Goal: Task Accomplishment & Management: Complete application form

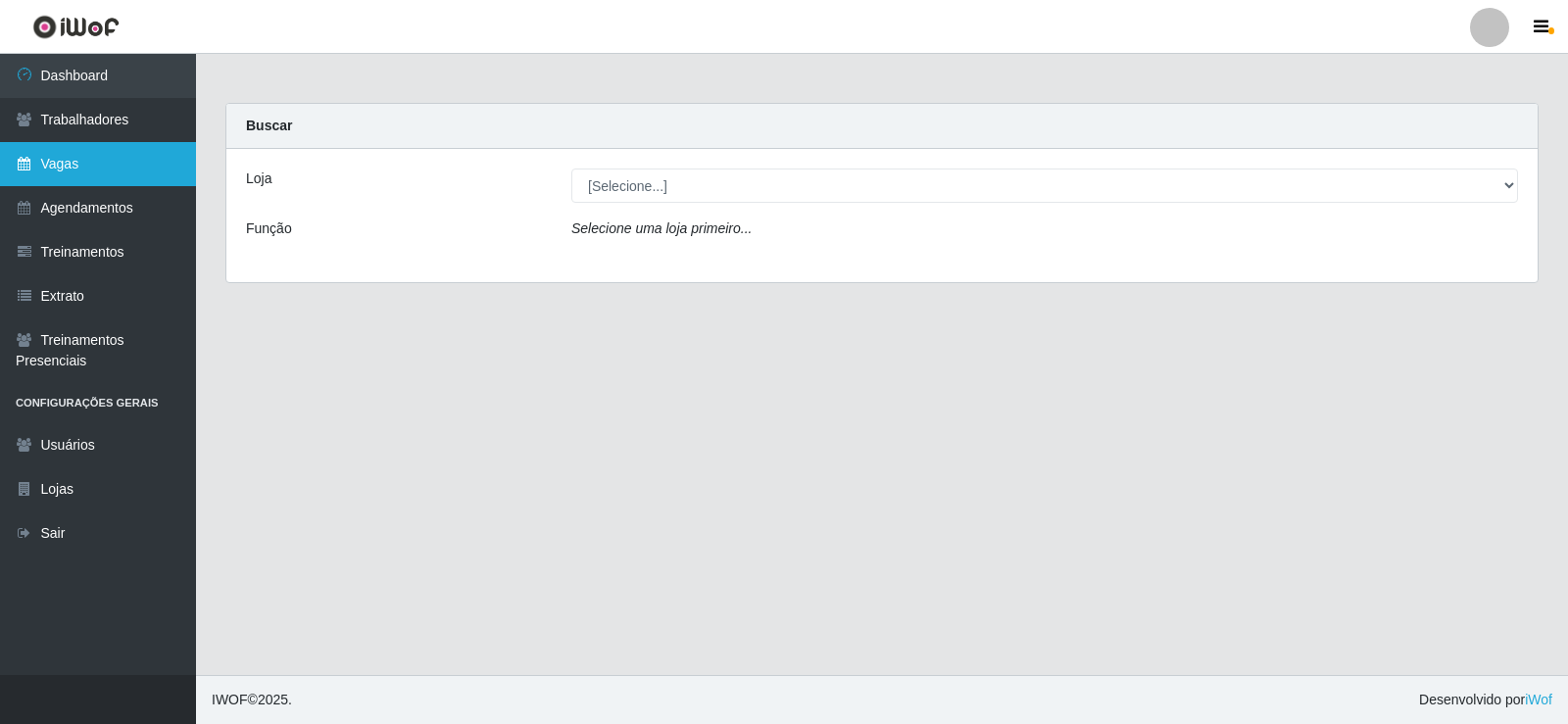
click at [94, 164] on link "Vagas" at bounding box center [97, 164] width 196 height 44
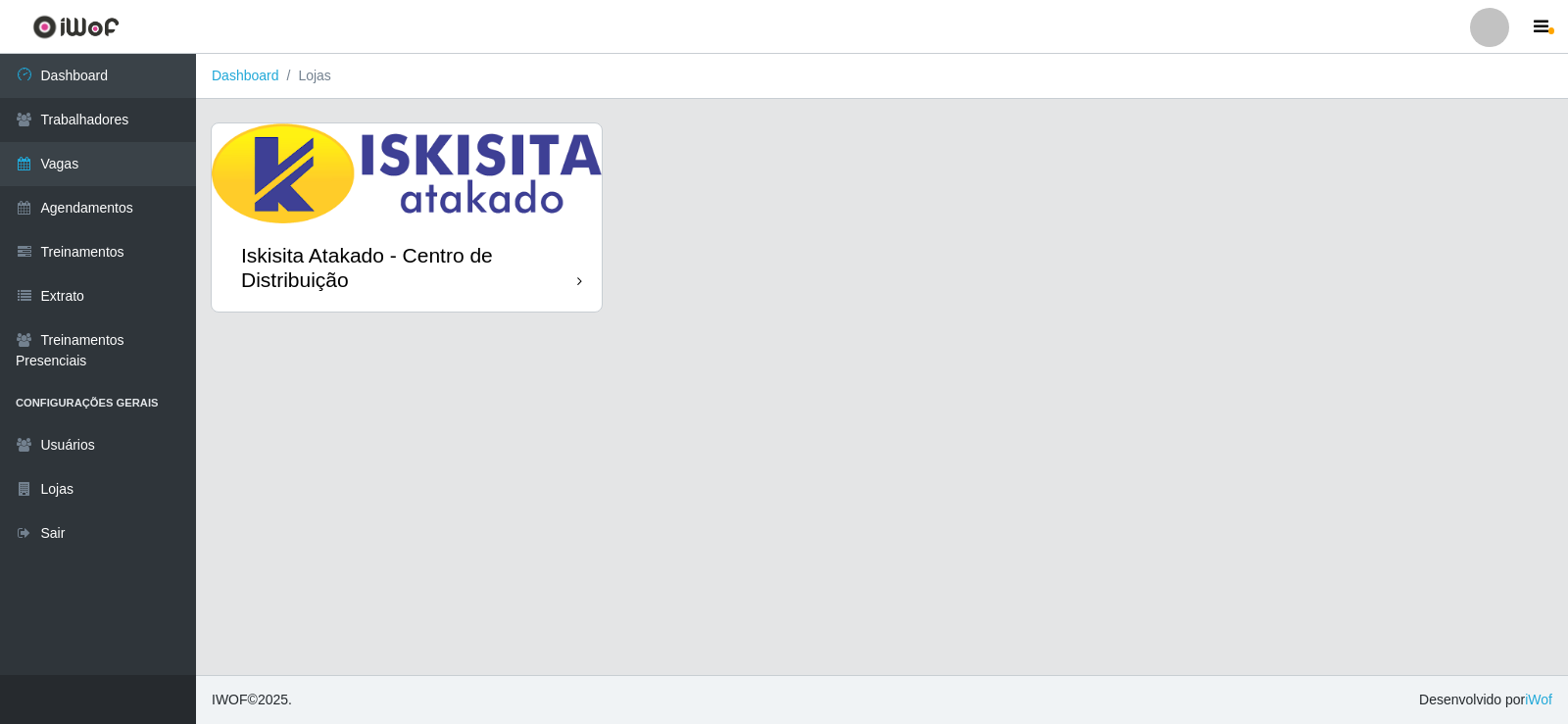
click at [561, 278] on div "Iskisita Atakado - Centro de Distribuição" at bounding box center [409, 267] width 336 height 49
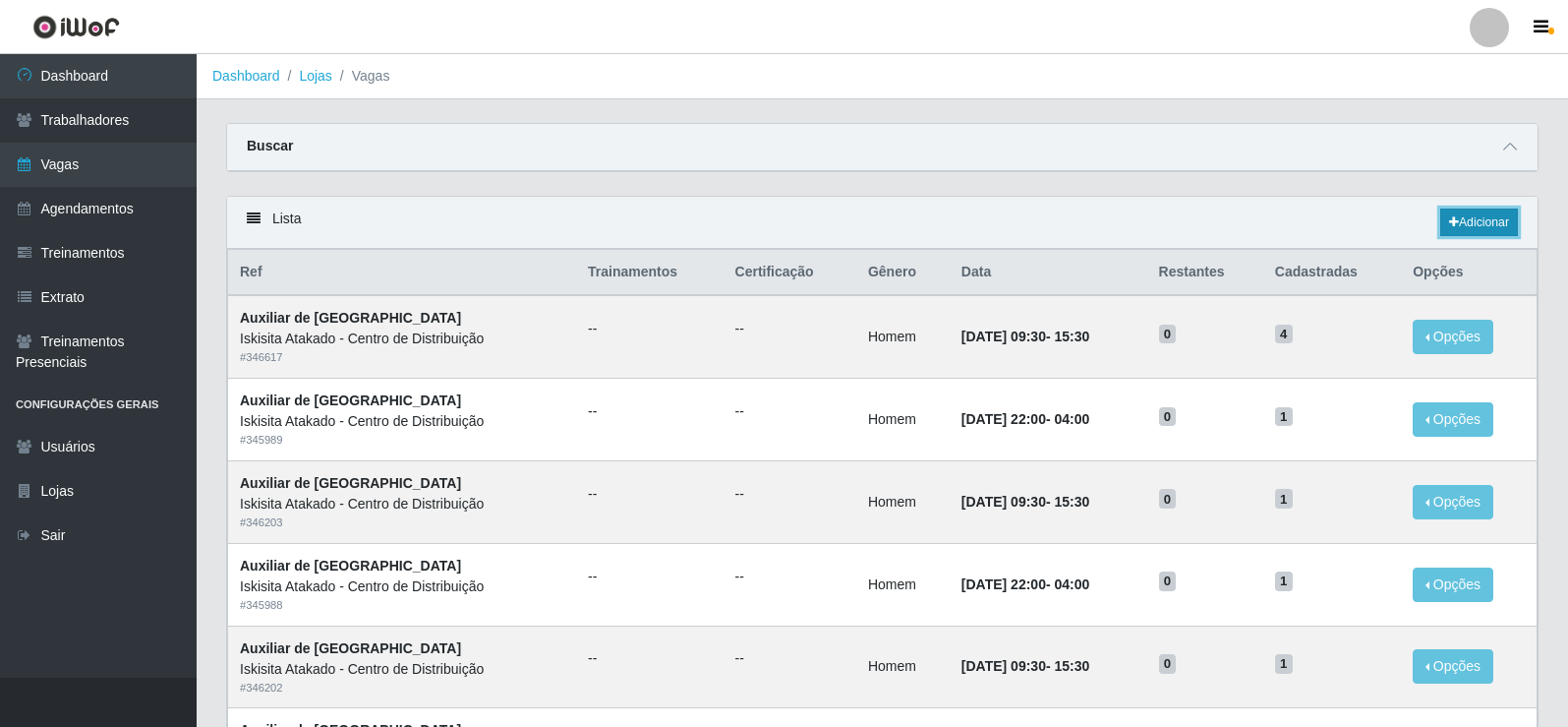
click at [1485, 215] on link "Adicionar" at bounding box center [1479, 222] width 78 height 28
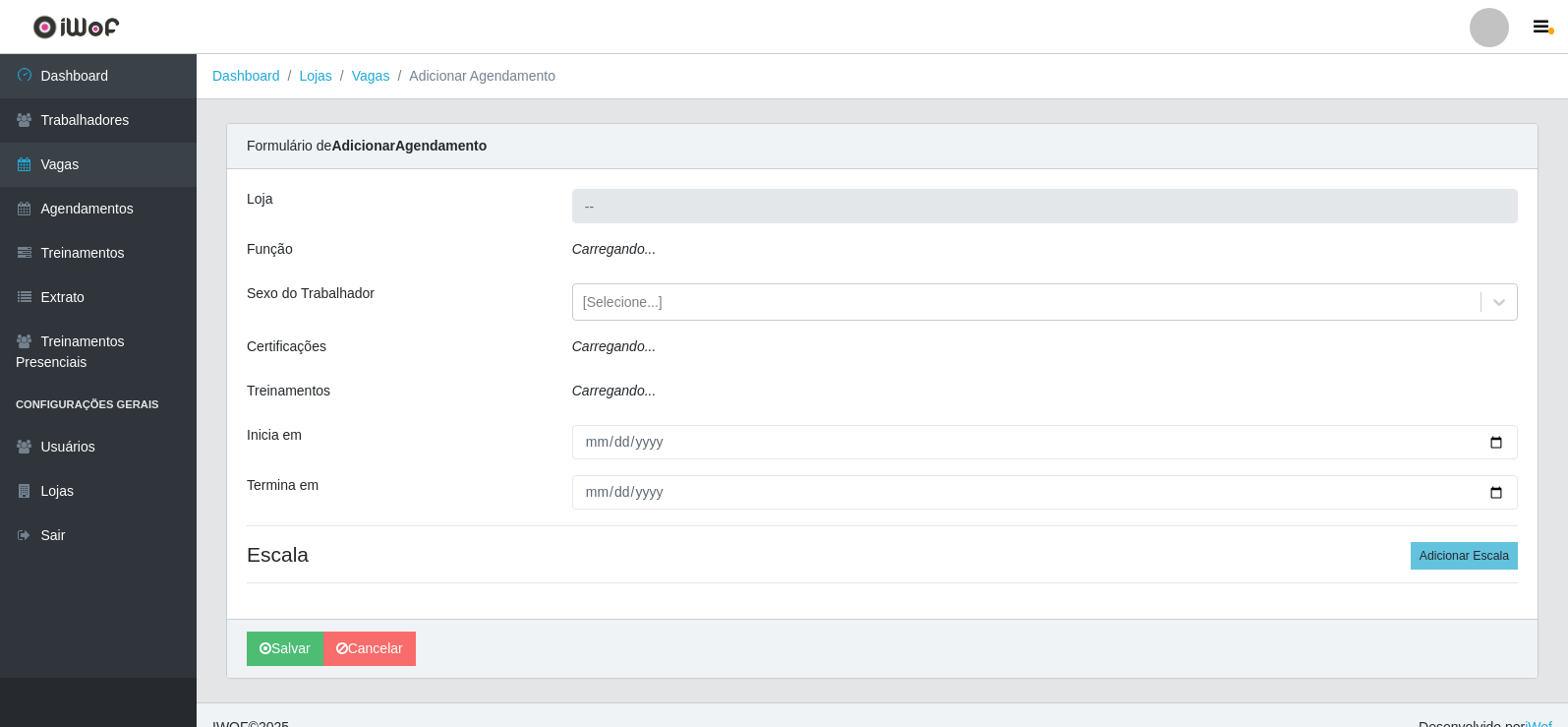
type input "Iskisita Atakado - Centro de Distribuição"
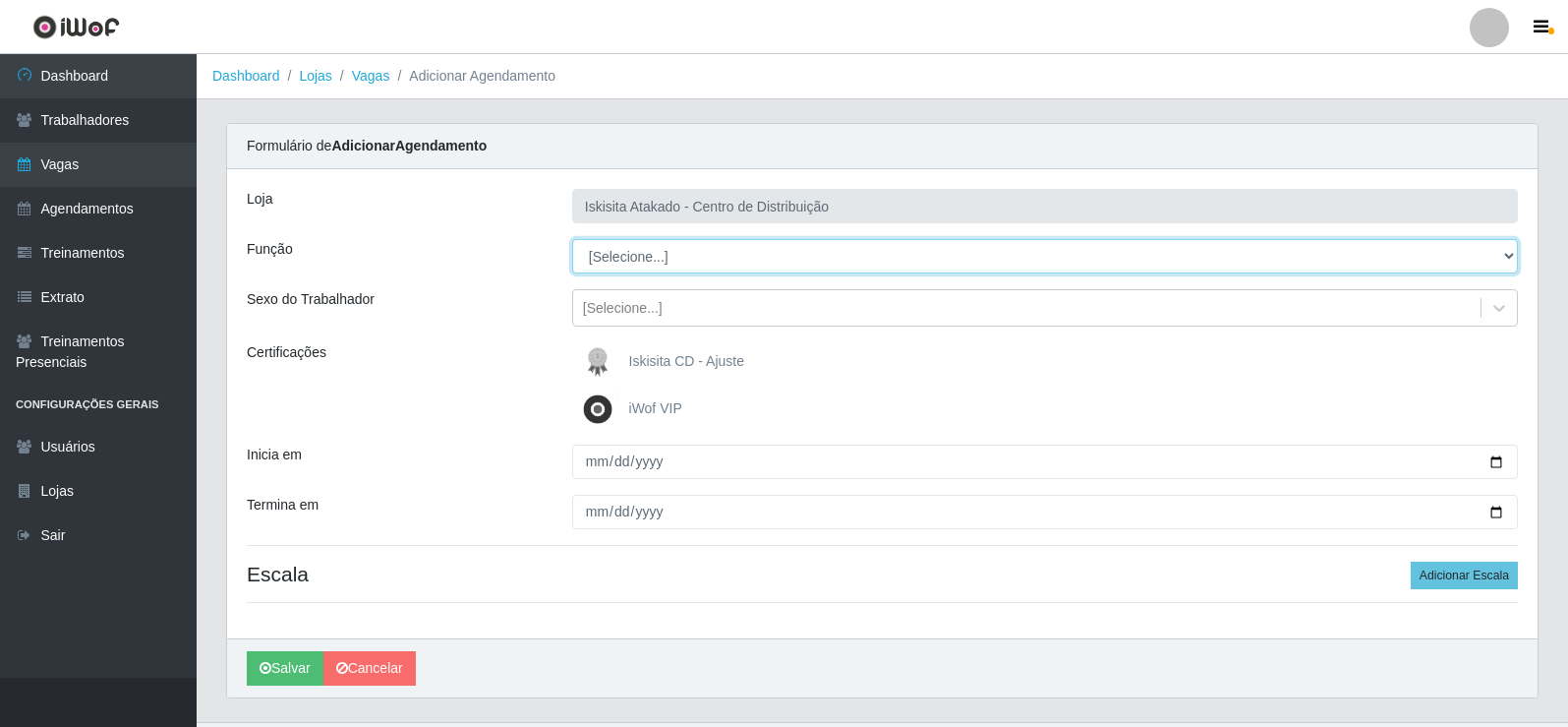
click at [687, 254] on select "[Selecione...] Auxiliar de Estoque Auxiliar de Estoque + Auxiliar de Estoque ++…" at bounding box center [1045, 256] width 946 height 35
select select "75"
click at [572, 239] on select "[Selecione...] Auxiliar de Estoque Auxiliar de Estoque + Auxiliar de Estoque ++…" at bounding box center [1045, 256] width 946 height 35
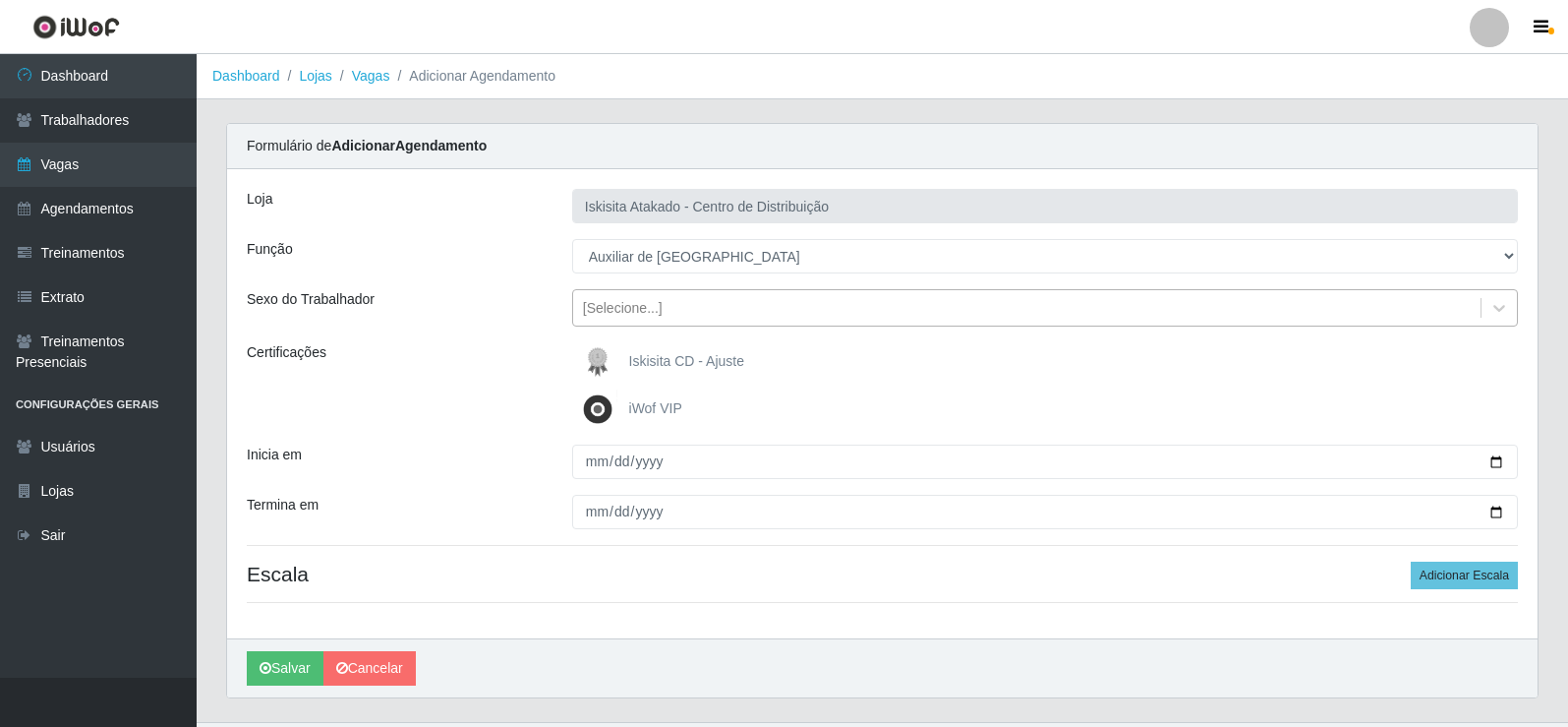
click at [638, 302] on div "[Selecione...]" at bounding box center [623, 308] width 80 height 21
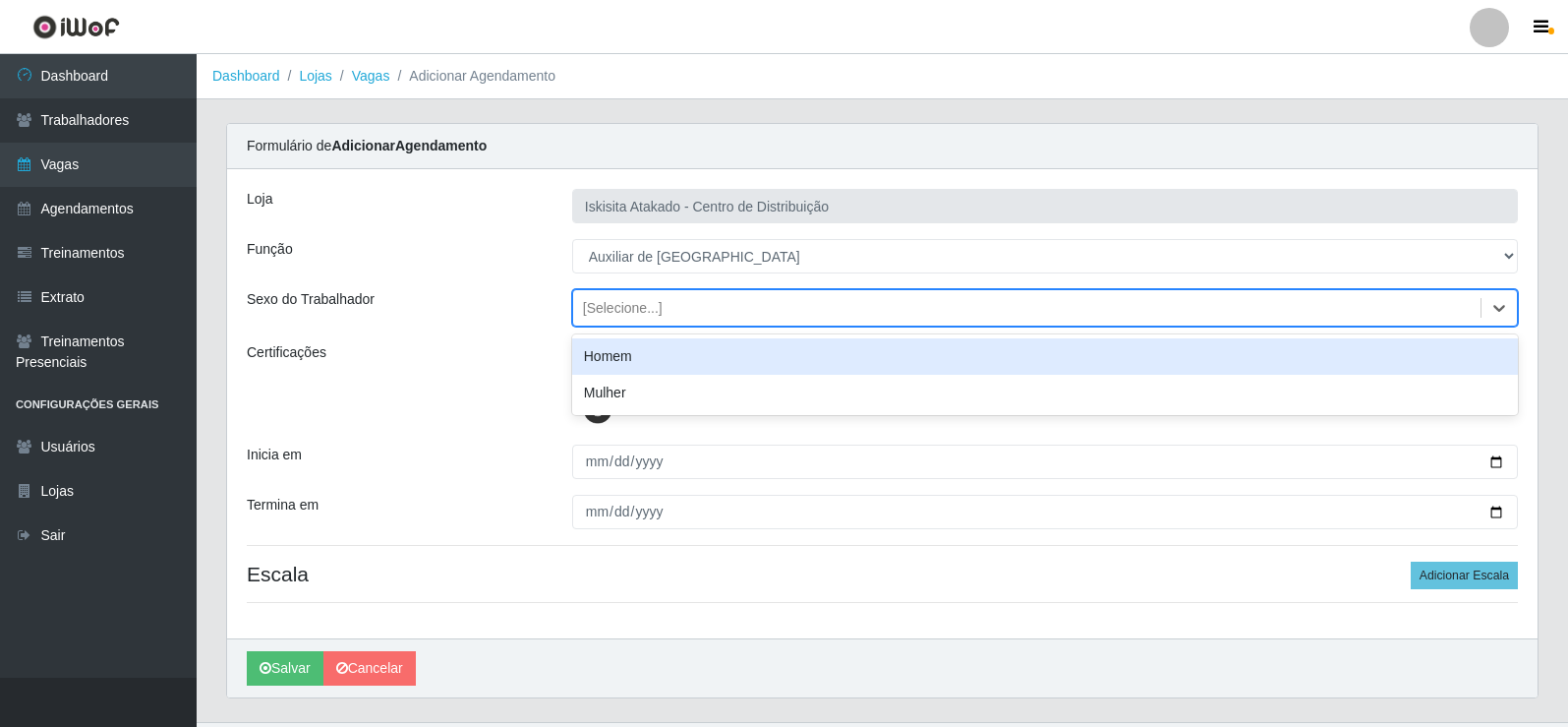
click at [626, 350] on div "Homem" at bounding box center [1045, 356] width 946 height 36
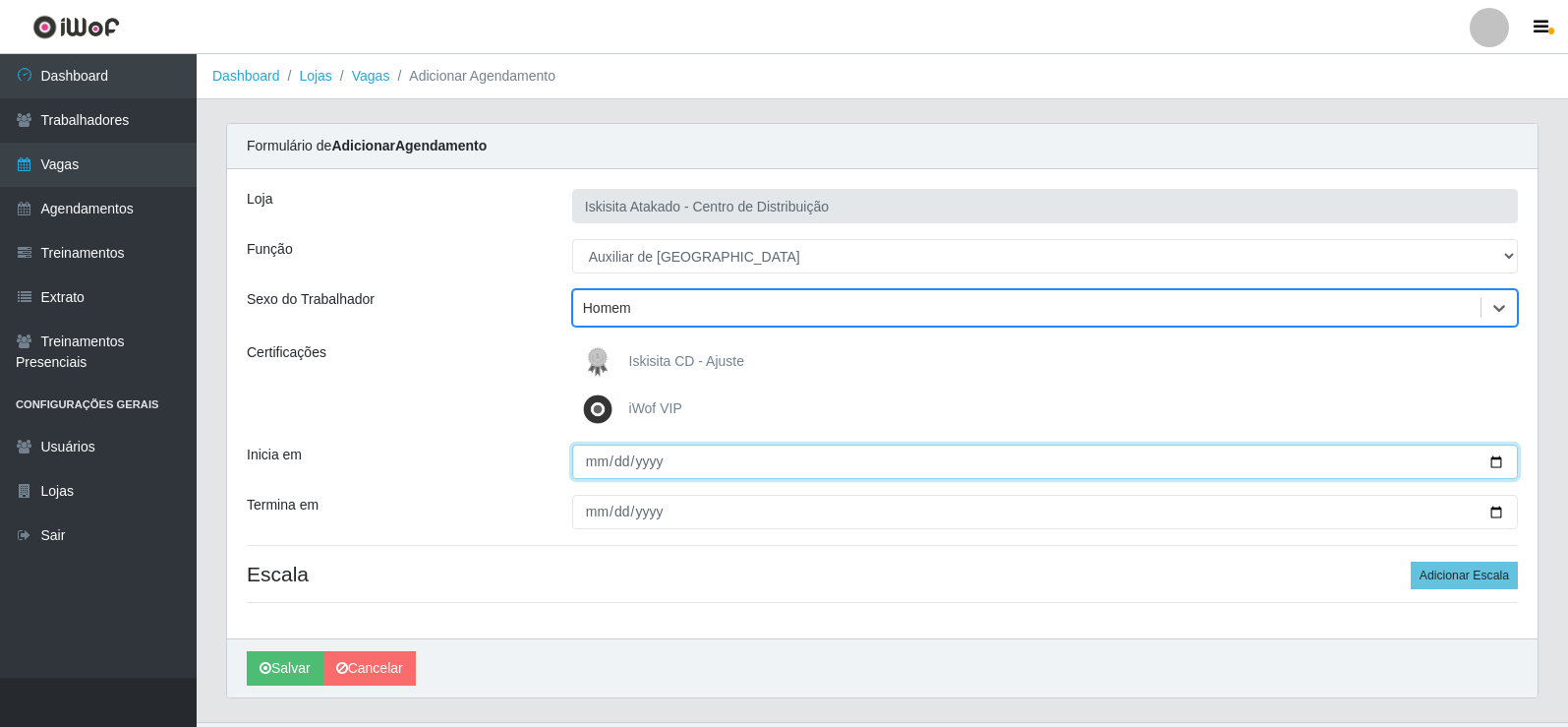
click at [594, 463] on input "Inicia em" at bounding box center [1045, 462] width 946 height 35
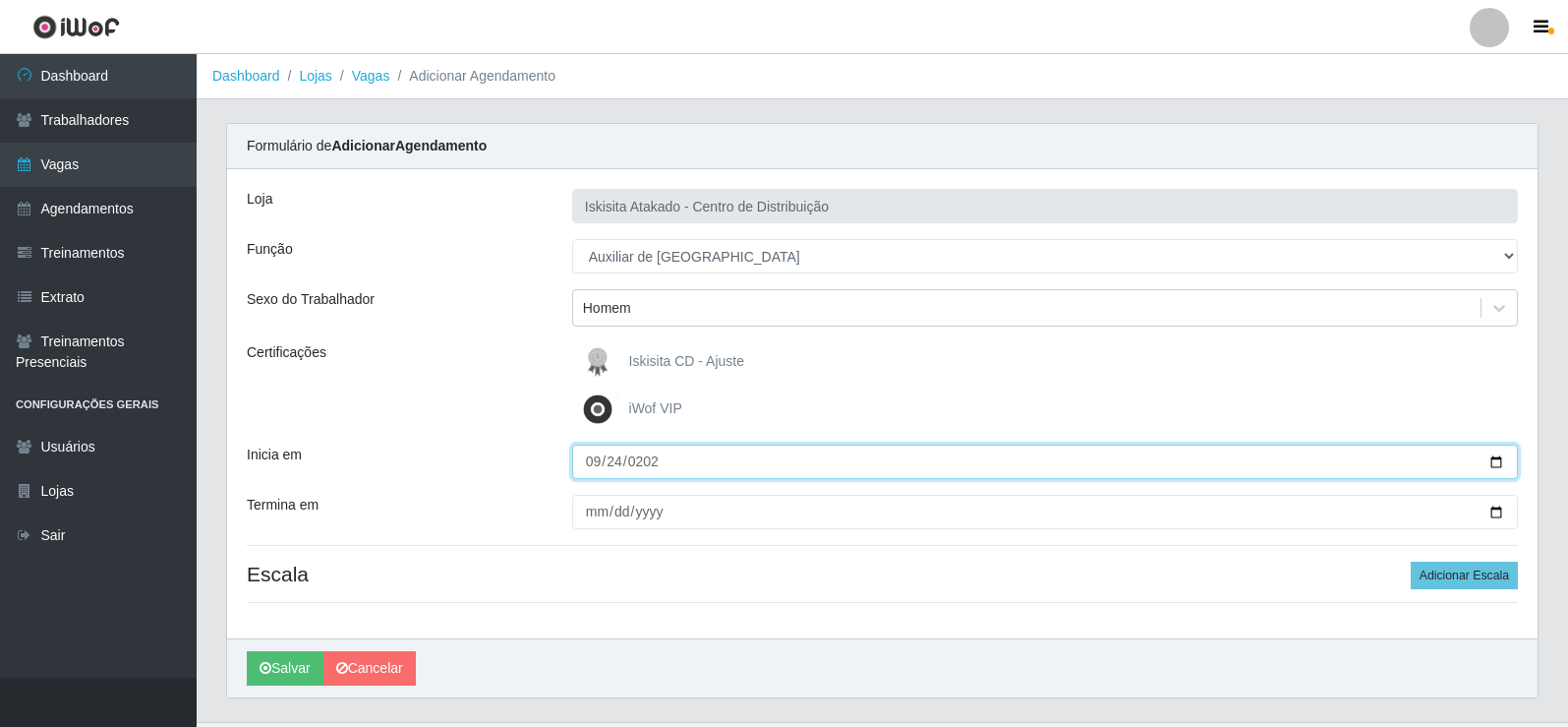
type input "2025-09-24"
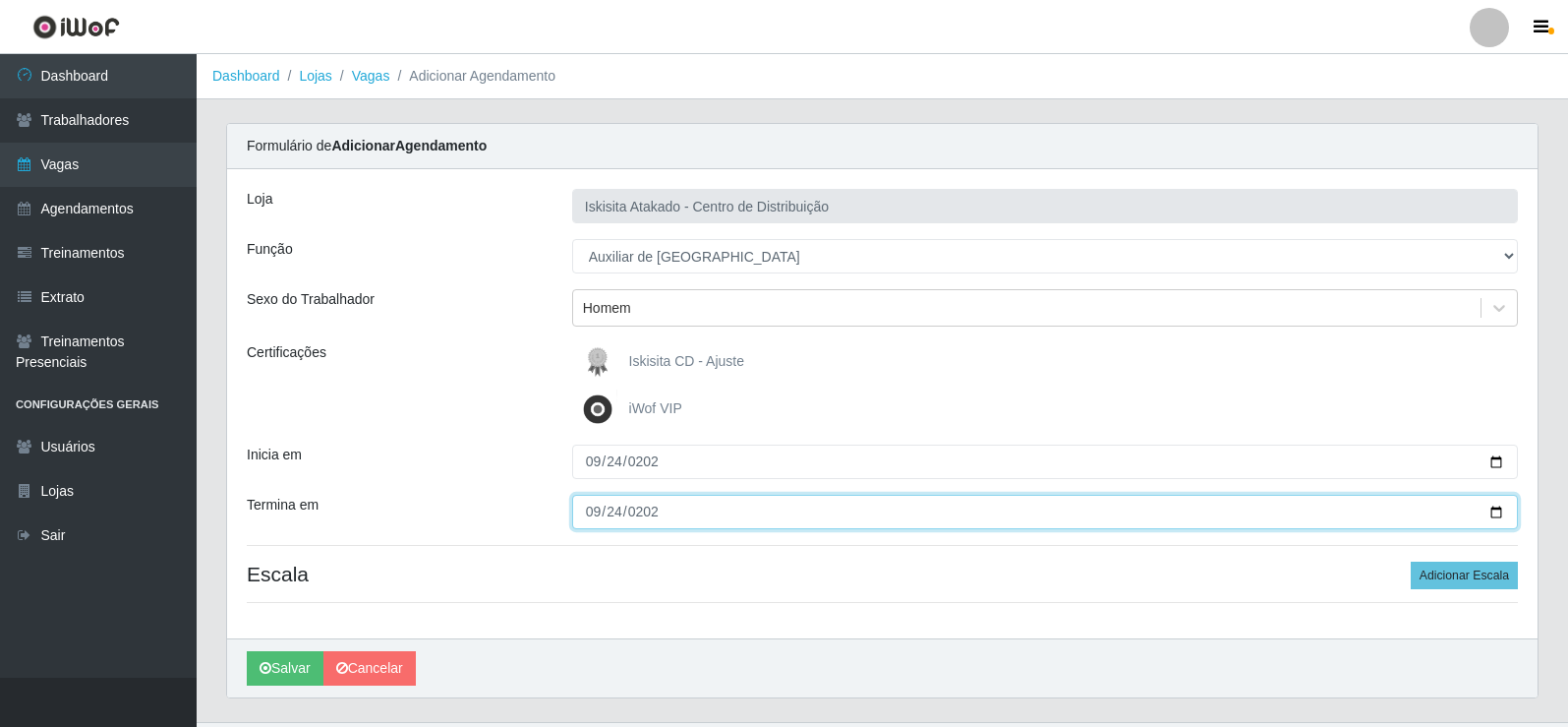
type input "2025-09-24"
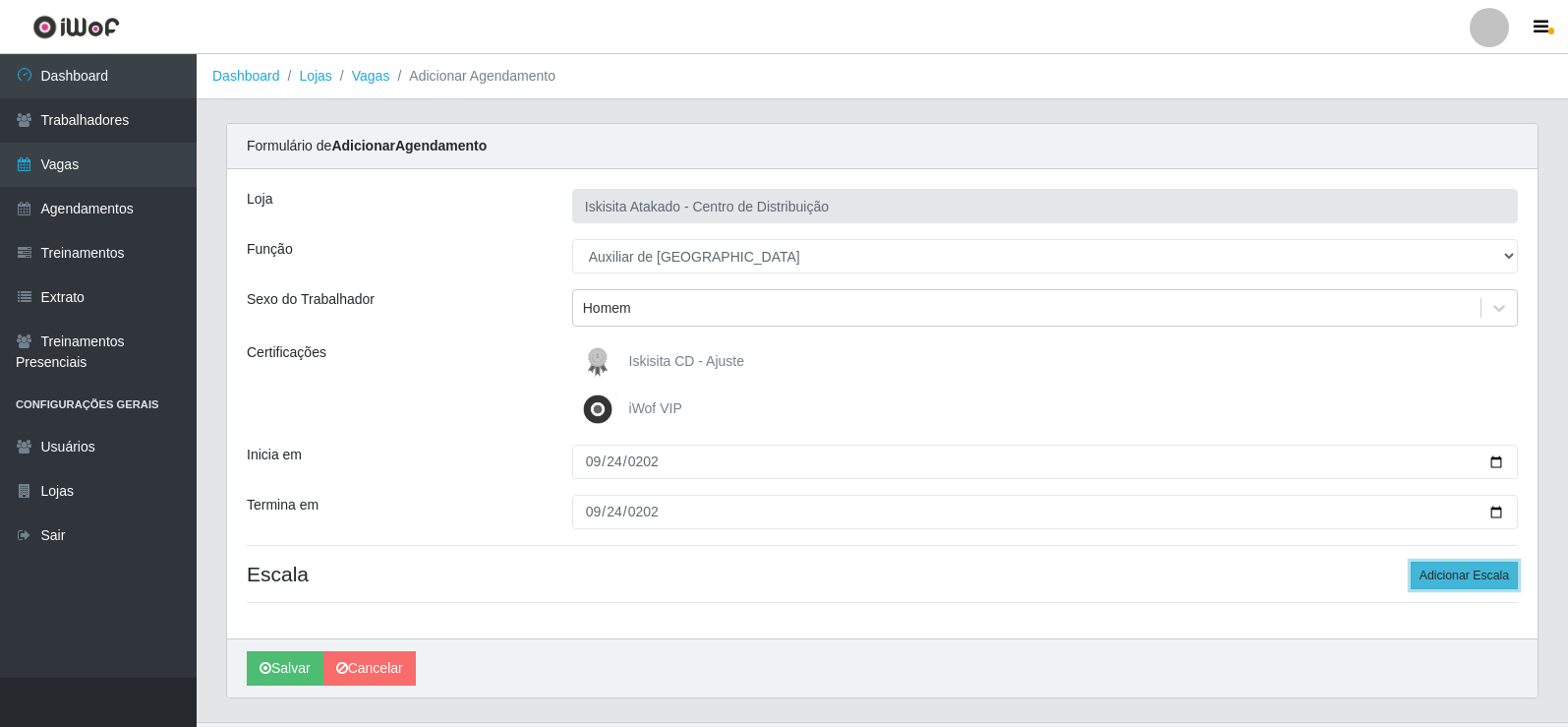
click at [1484, 566] on button "Adicionar Escala" at bounding box center [1465, 575] width 108 height 28
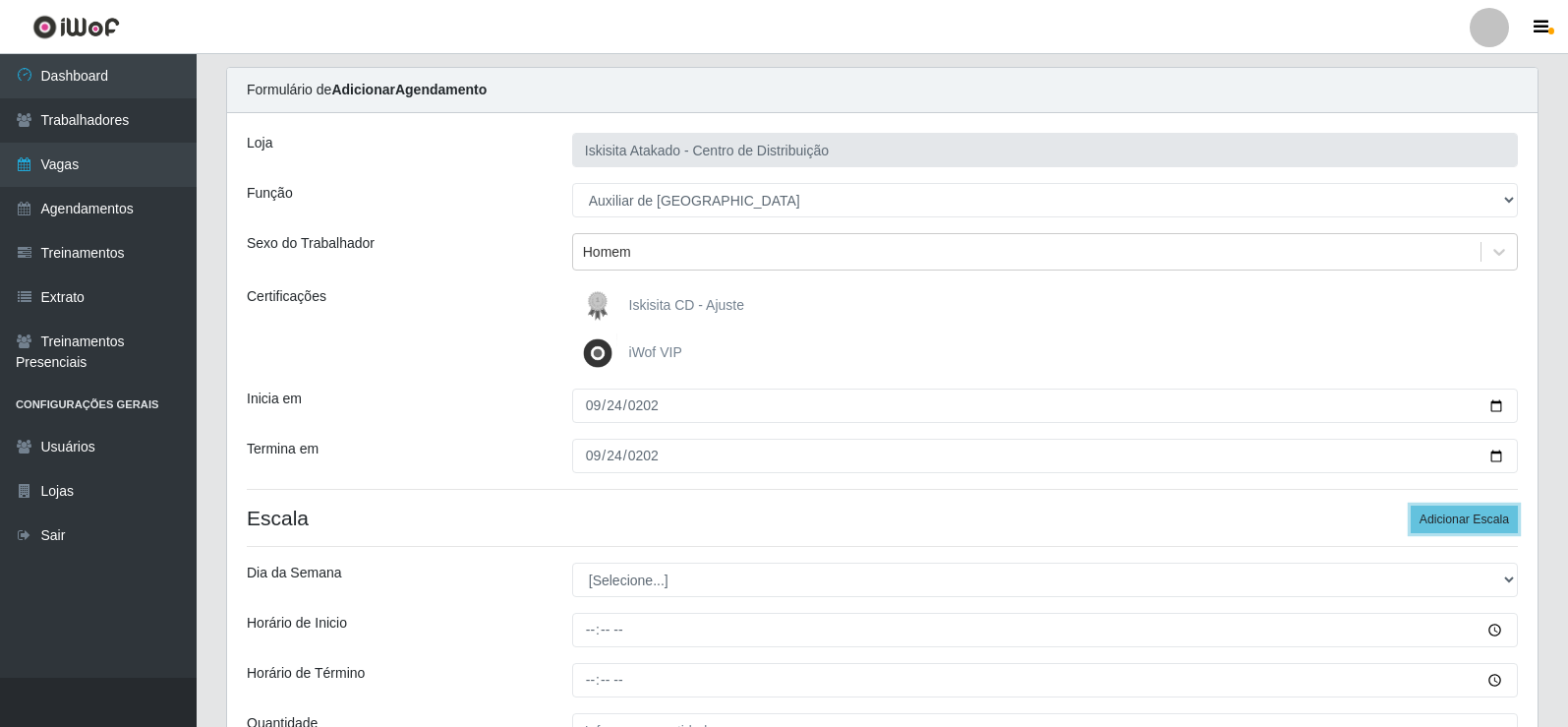
scroll to position [99, 0]
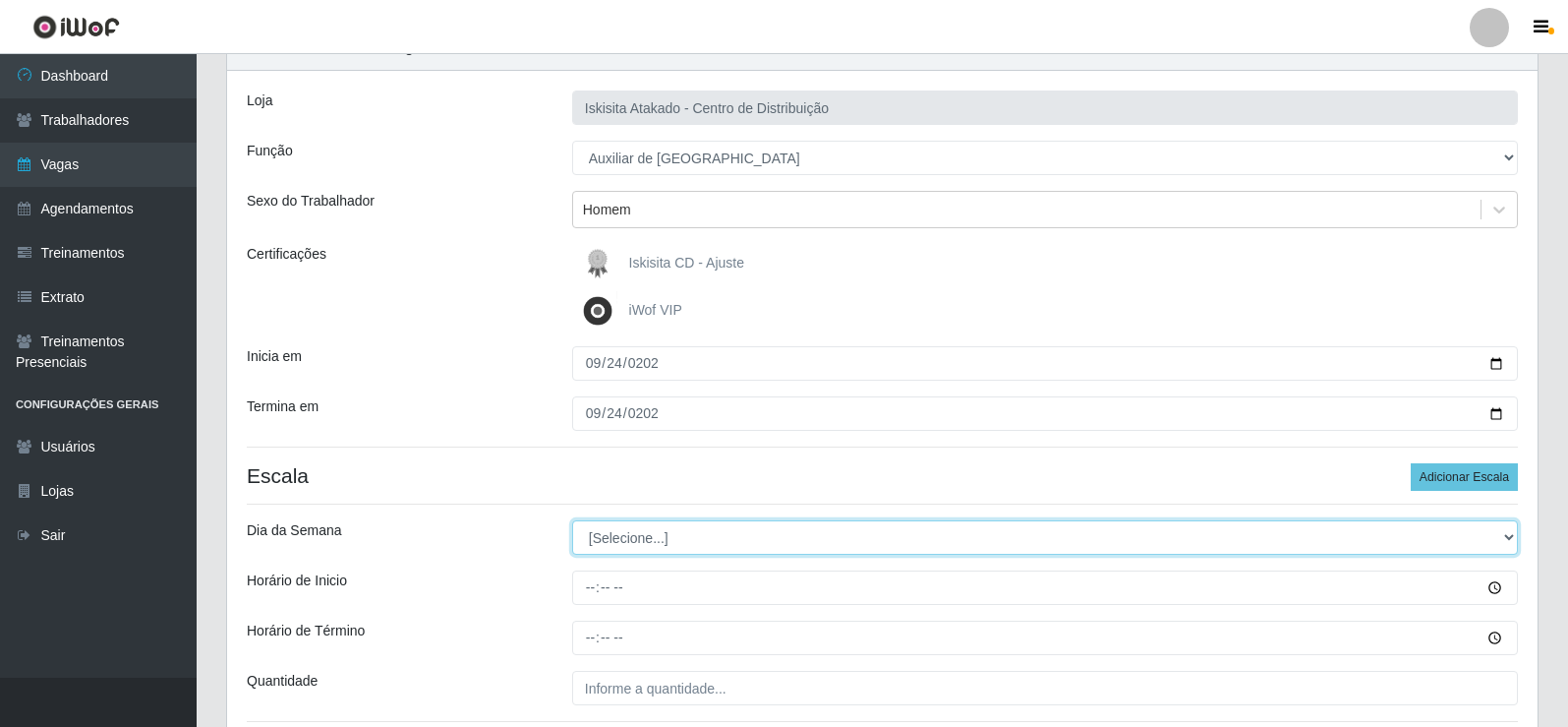
click at [638, 530] on select "[Selecione...] Segunda Terça Quarta Quinta Sexta Sábado Domingo" at bounding box center [1045, 538] width 946 height 35
select select "3"
click at [572, 521] on select "[Selecione...] Segunda Terça Quarta Quinta Sexta Sábado Domingo" at bounding box center [1045, 538] width 946 height 35
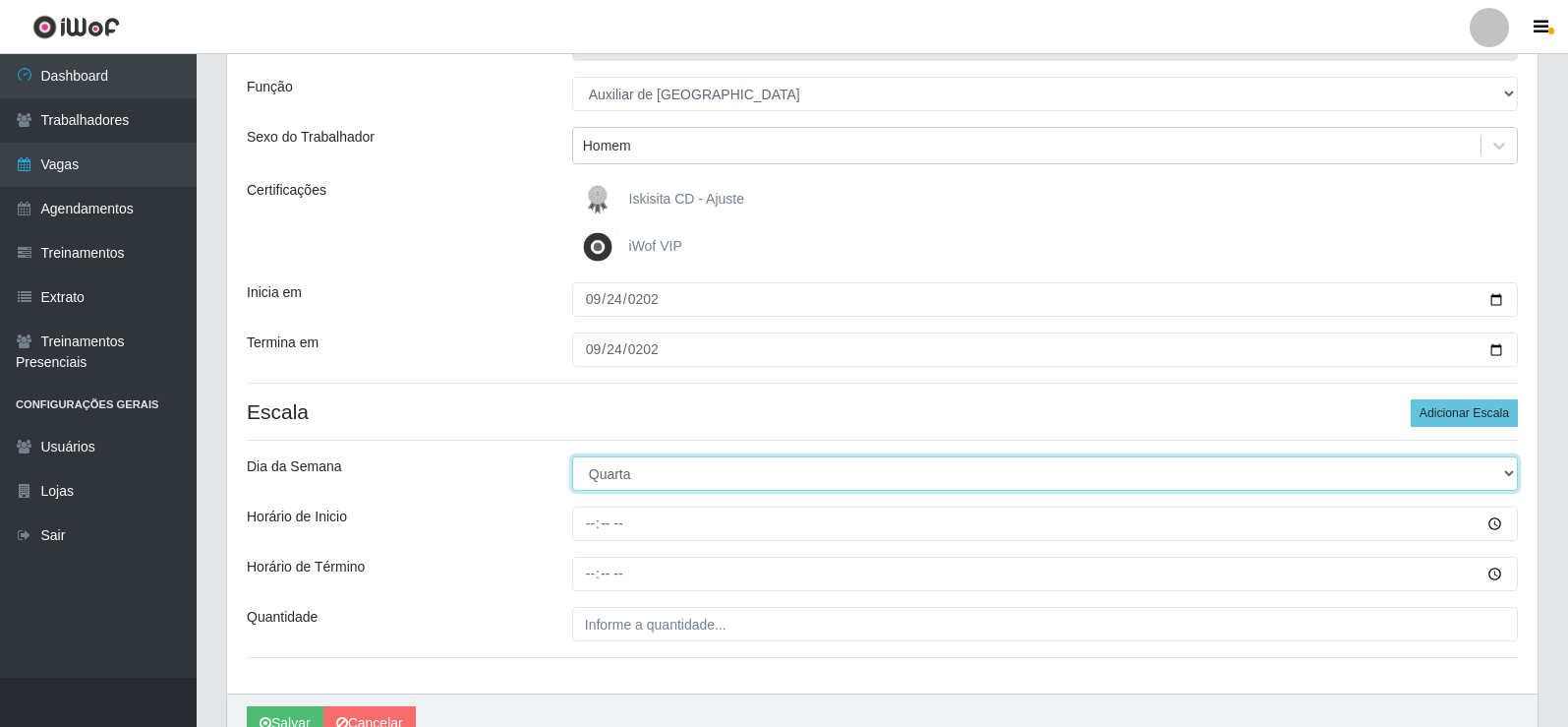
scroll to position [196, 0]
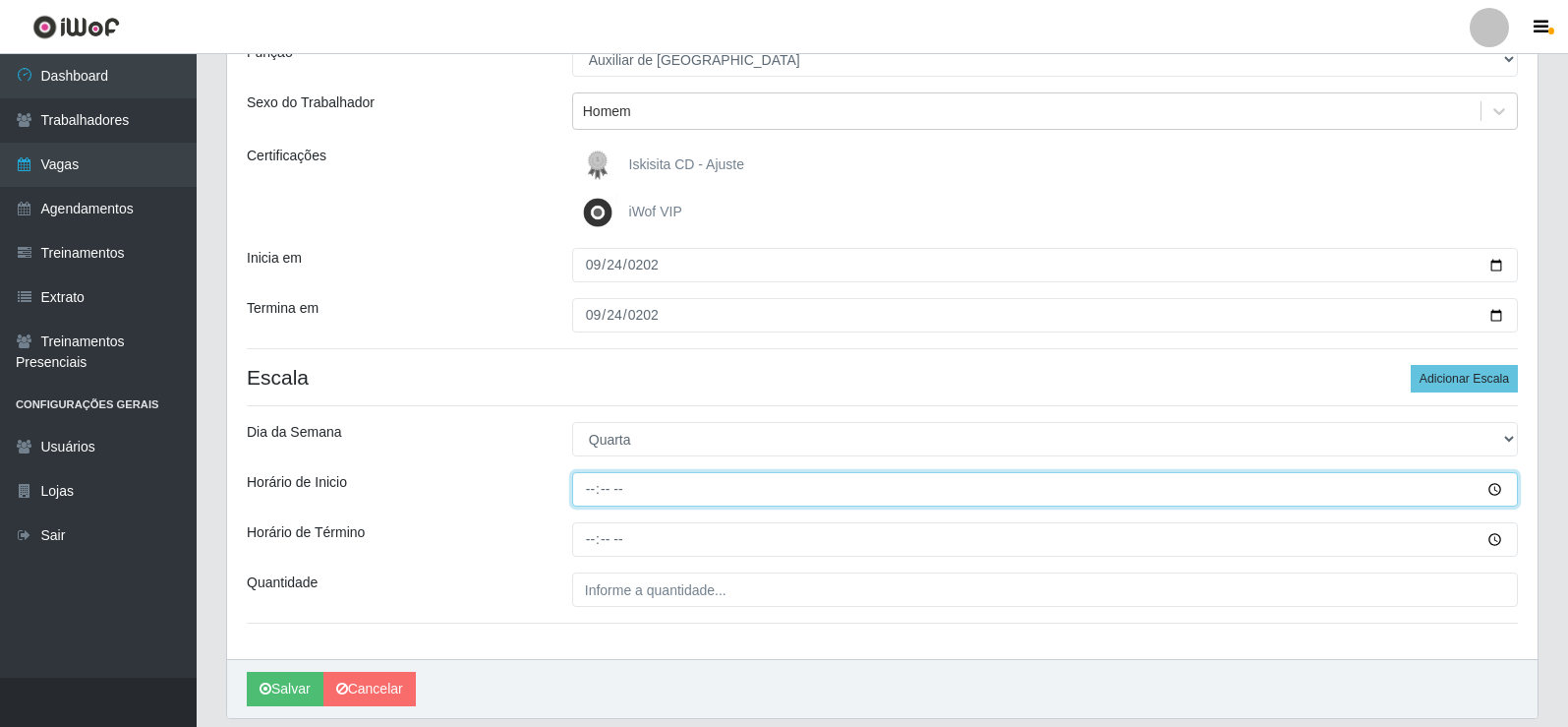
click at [589, 485] on input "Horário de Inicio" at bounding box center [1045, 490] width 946 height 35
type input "08:00"
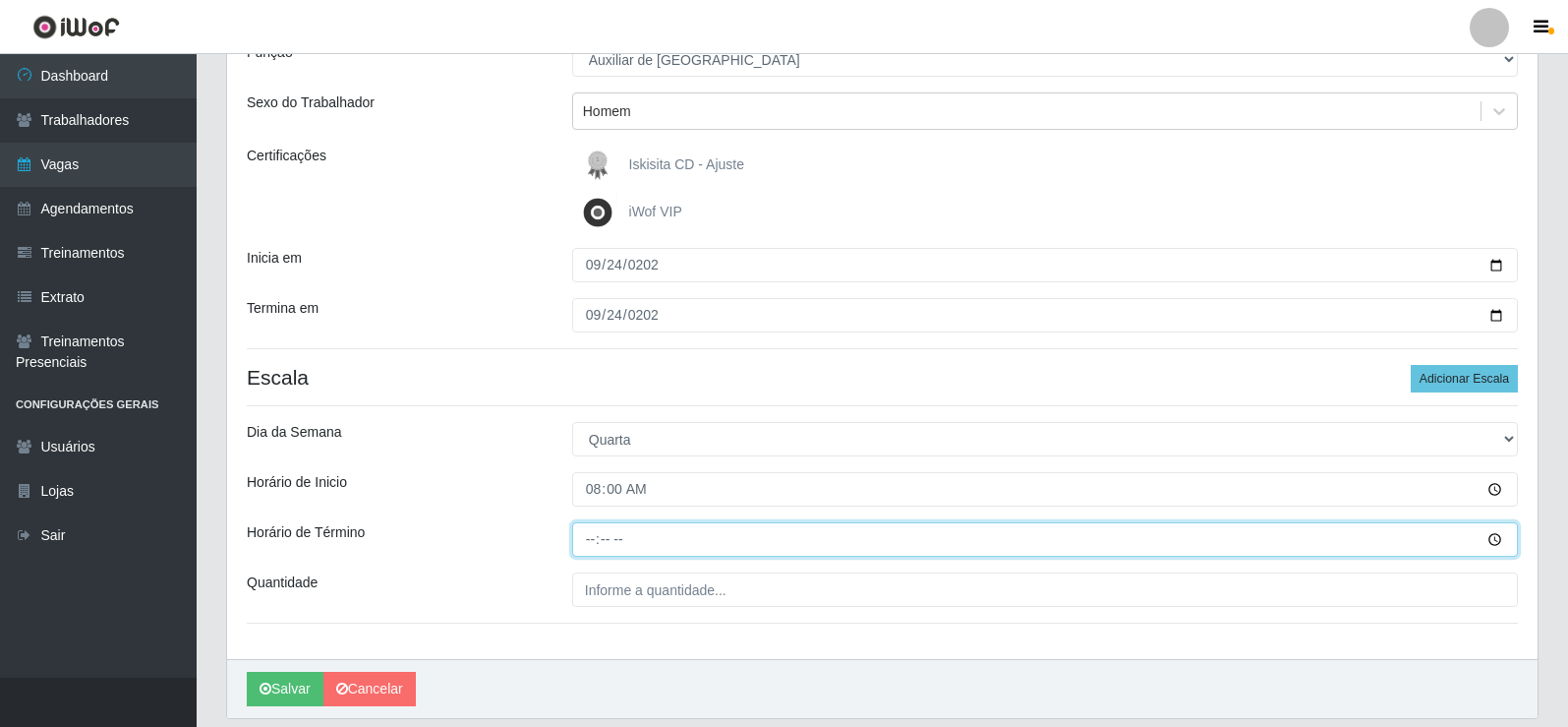
type input "14:00"
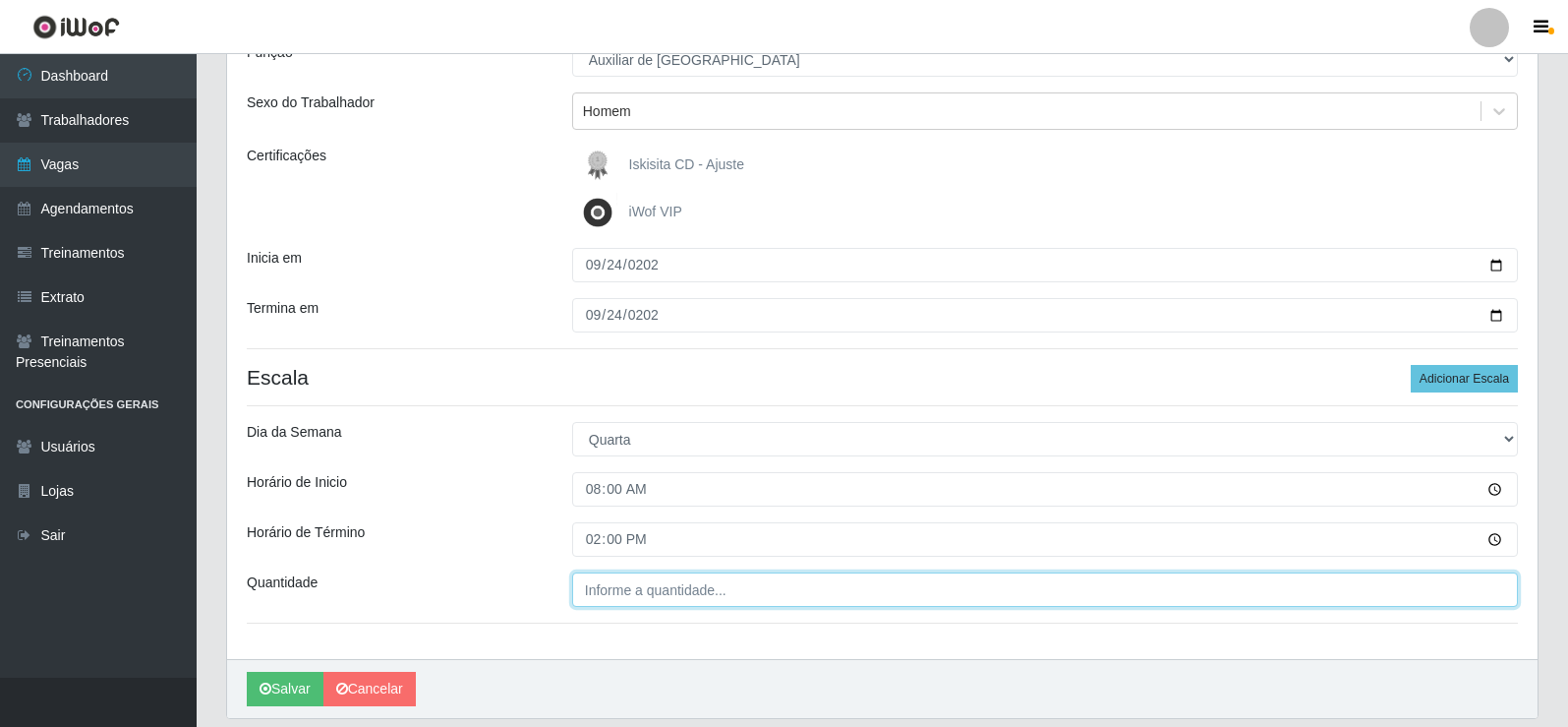
type input "___"
click at [632, 573] on input "___" at bounding box center [1045, 589] width 946 height 35
type input "5__"
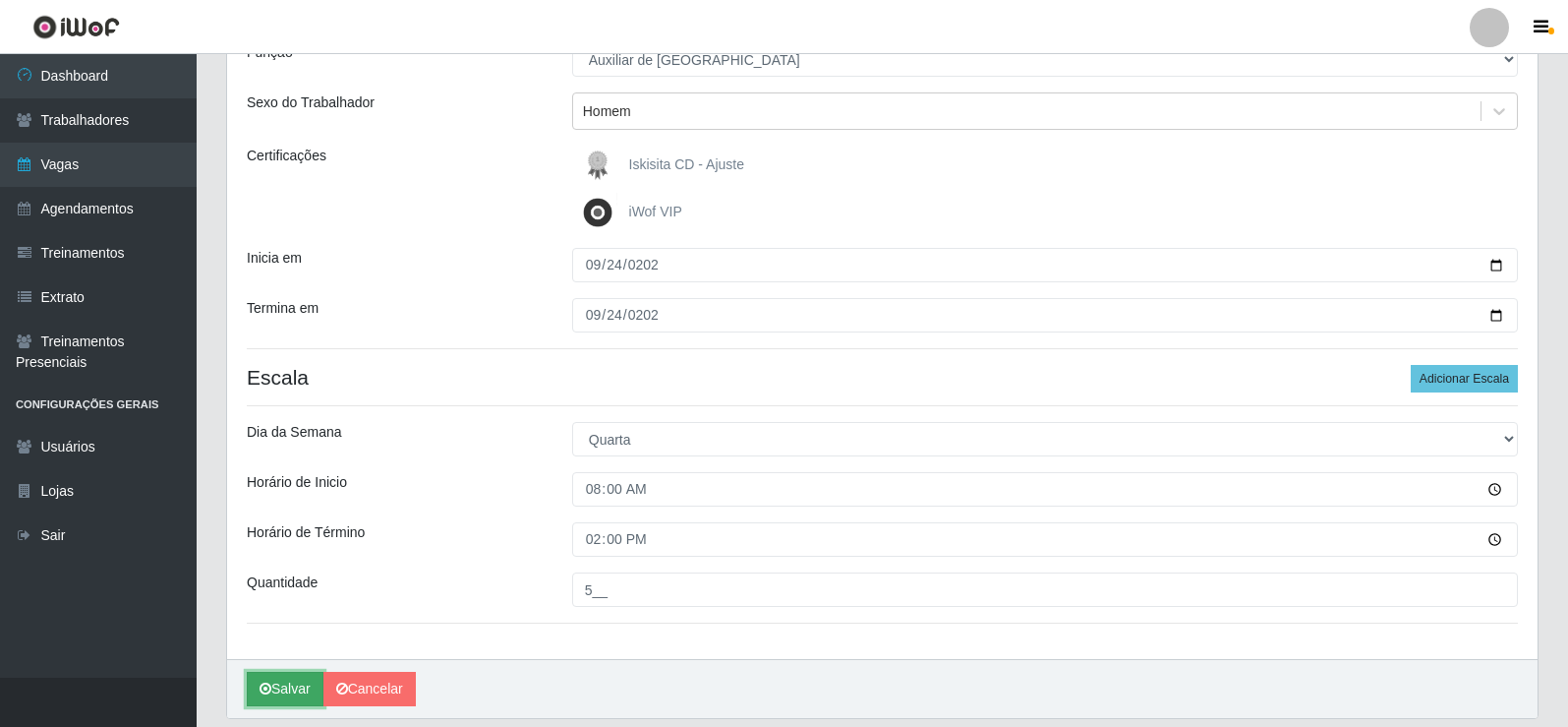
click at [277, 681] on button "Salvar" at bounding box center [285, 689] width 77 height 35
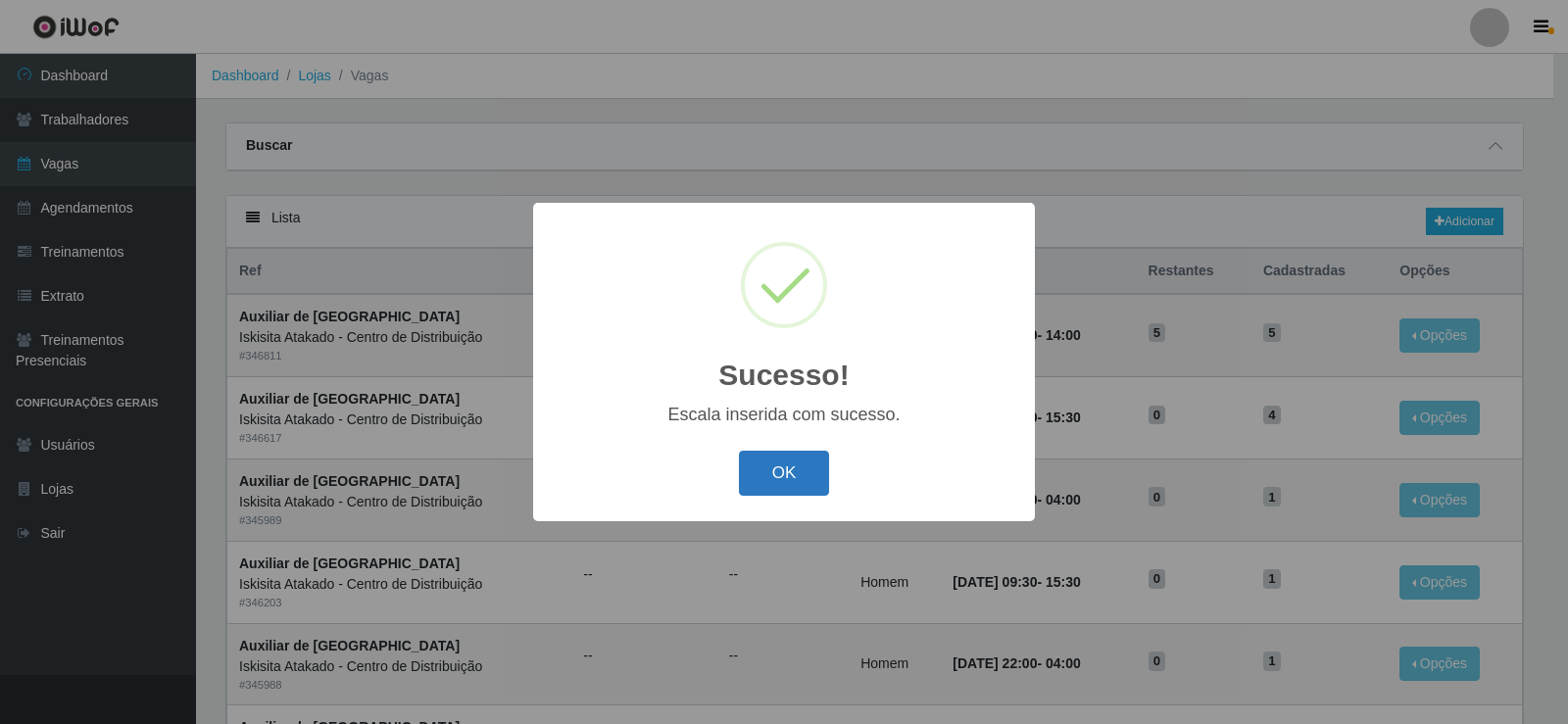
click at [777, 468] on button "OK" at bounding box center [785, 474] width 91 height 46
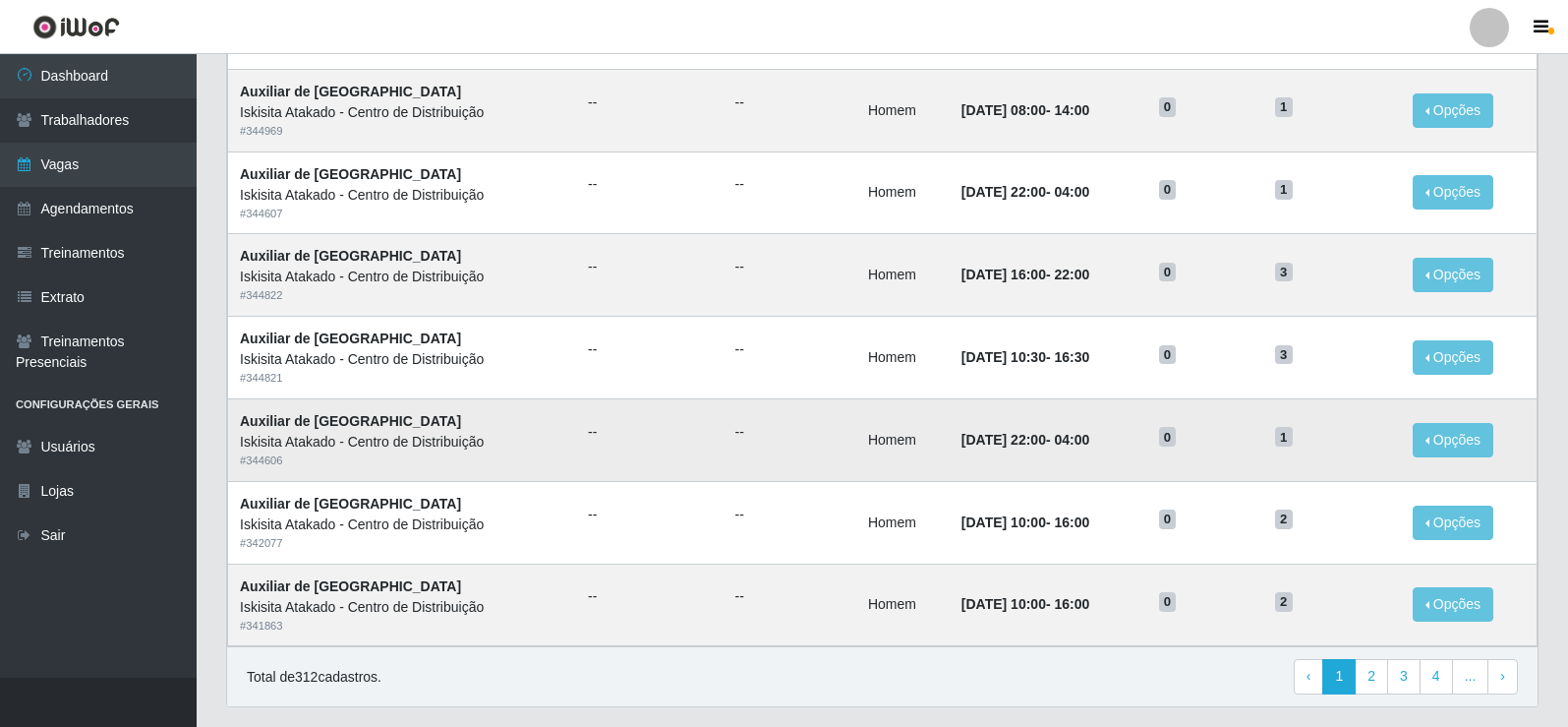
scroll to position [842, 0]
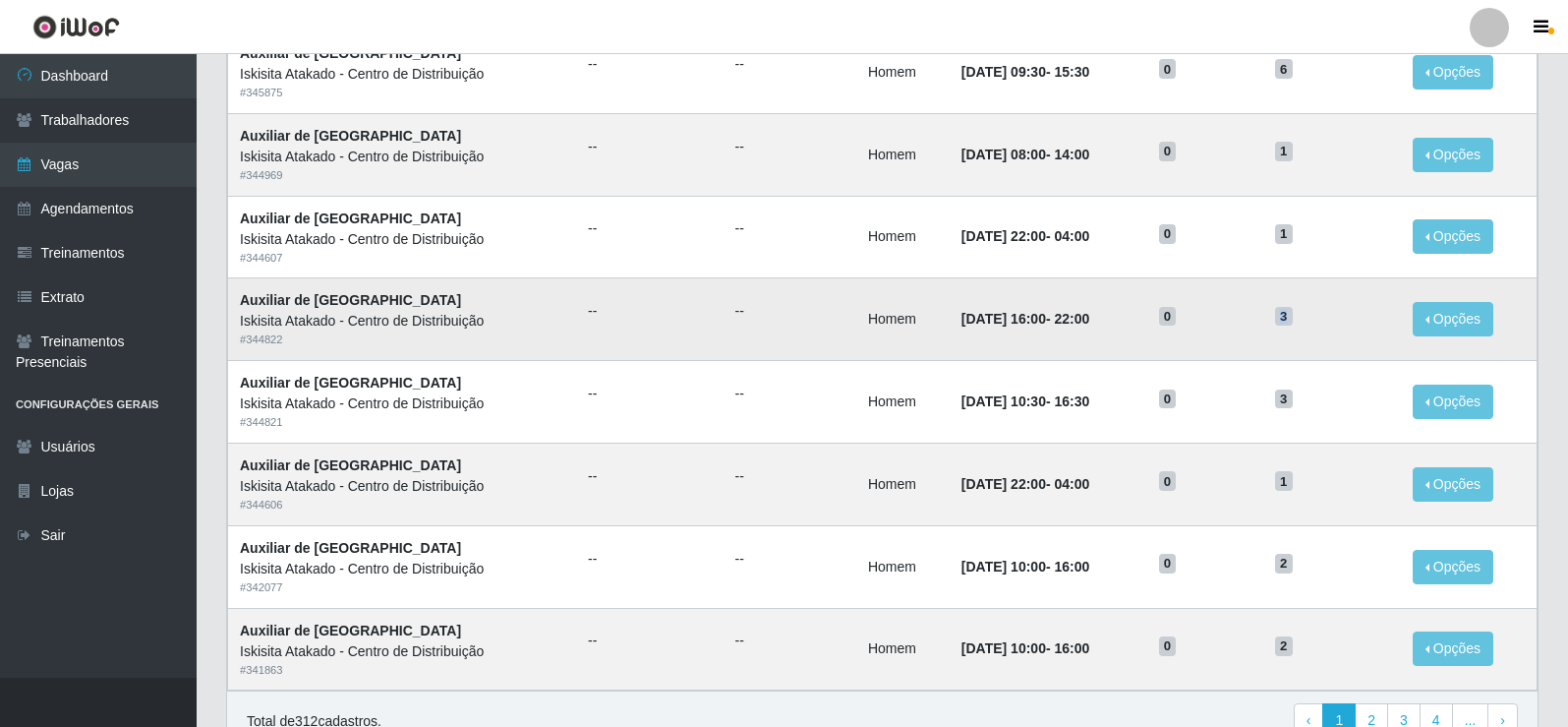
drag, startPoint x: 1295, startPoint y: 320, endPoint x: 1310, endPoint y: 315, distance: 15.8
click at [1310, 315] on h5 "3" at bounding box center [1332, 315] width 114 height 21
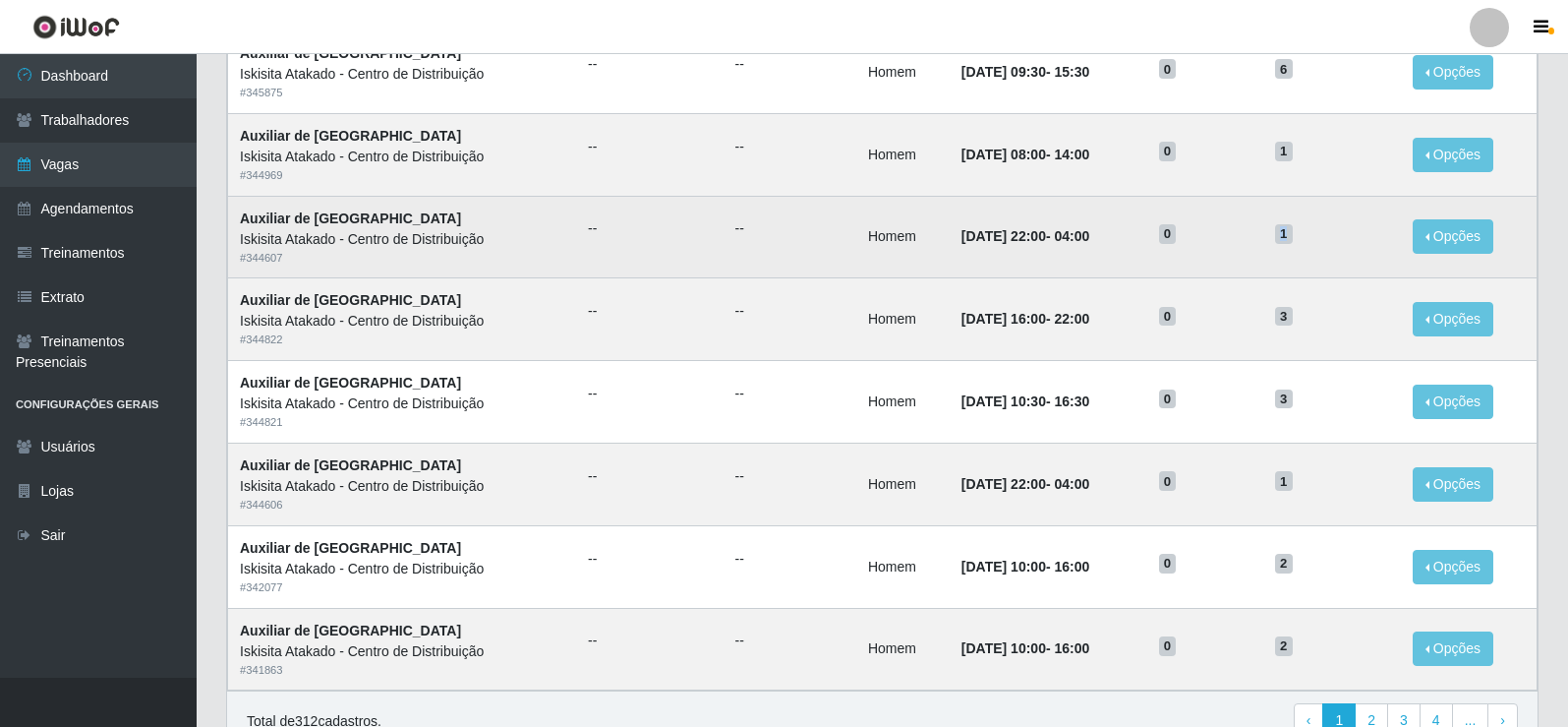
click at [1293, 234] on span "1" at bounding box center [1284, 234] width 18 height 20
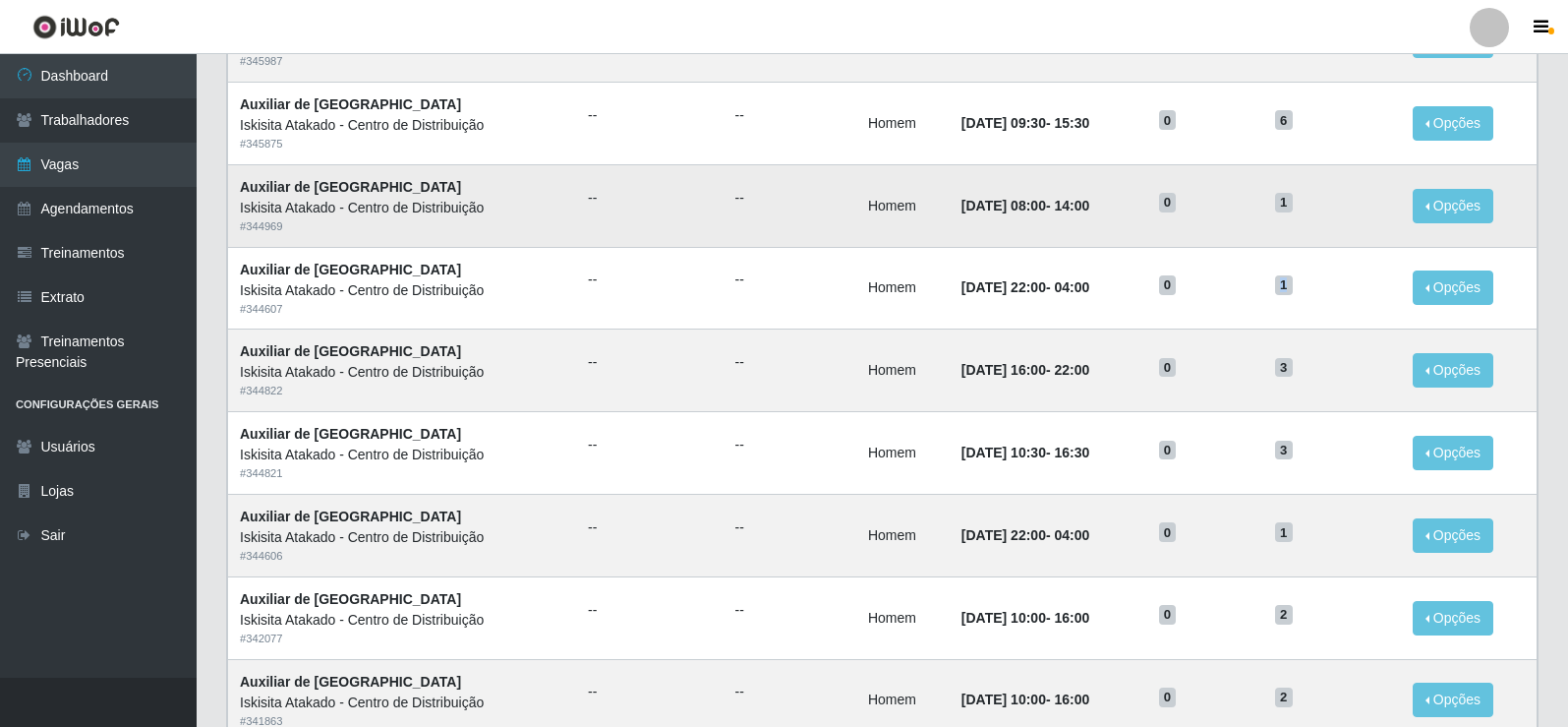
scroll to position [744, 0]
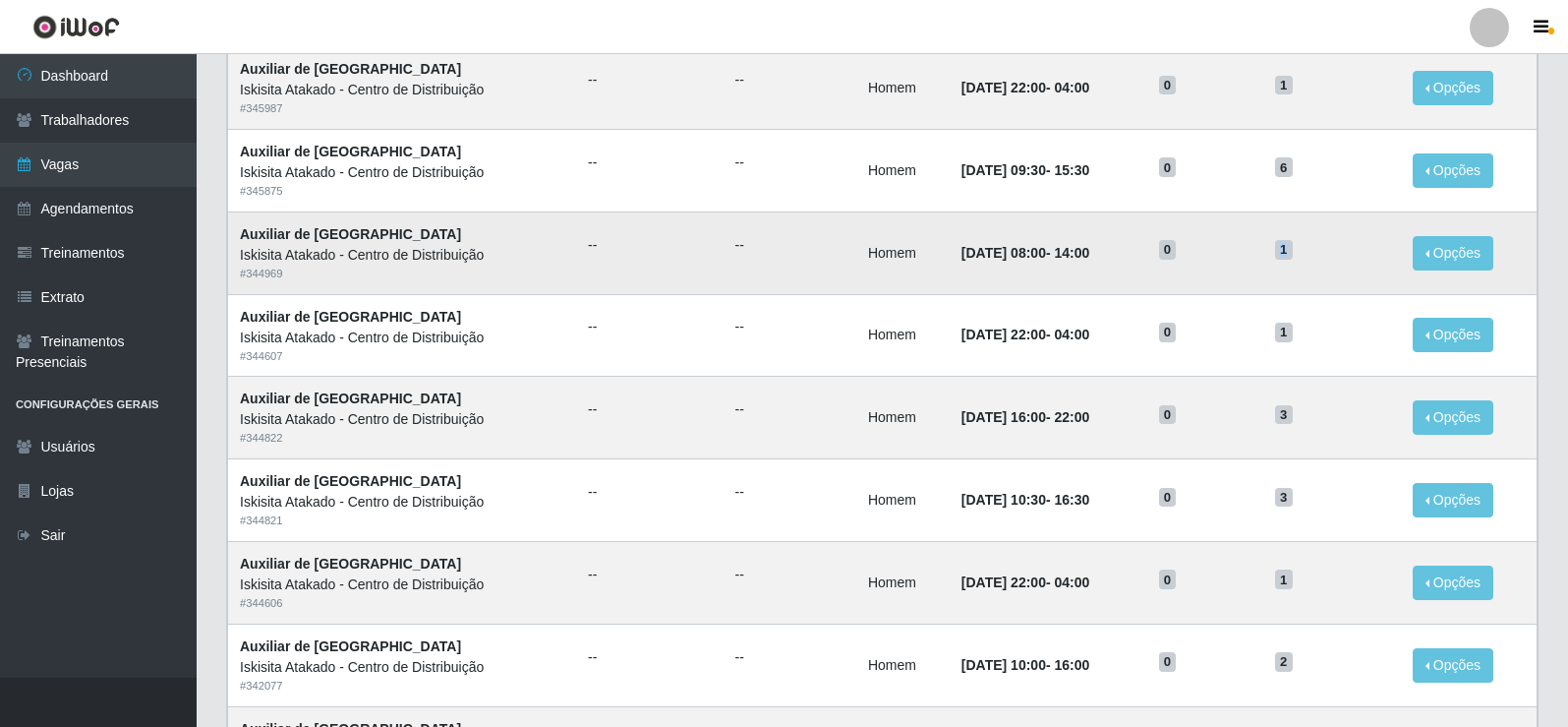
drag, startPoint x: 1291, startPoint y: 252, endPoint x: 1305, endPoint y: 251, distance: 14.0
click at [1293, 251] on span "1" at bounding box center [1284, 250] width 18 height 20
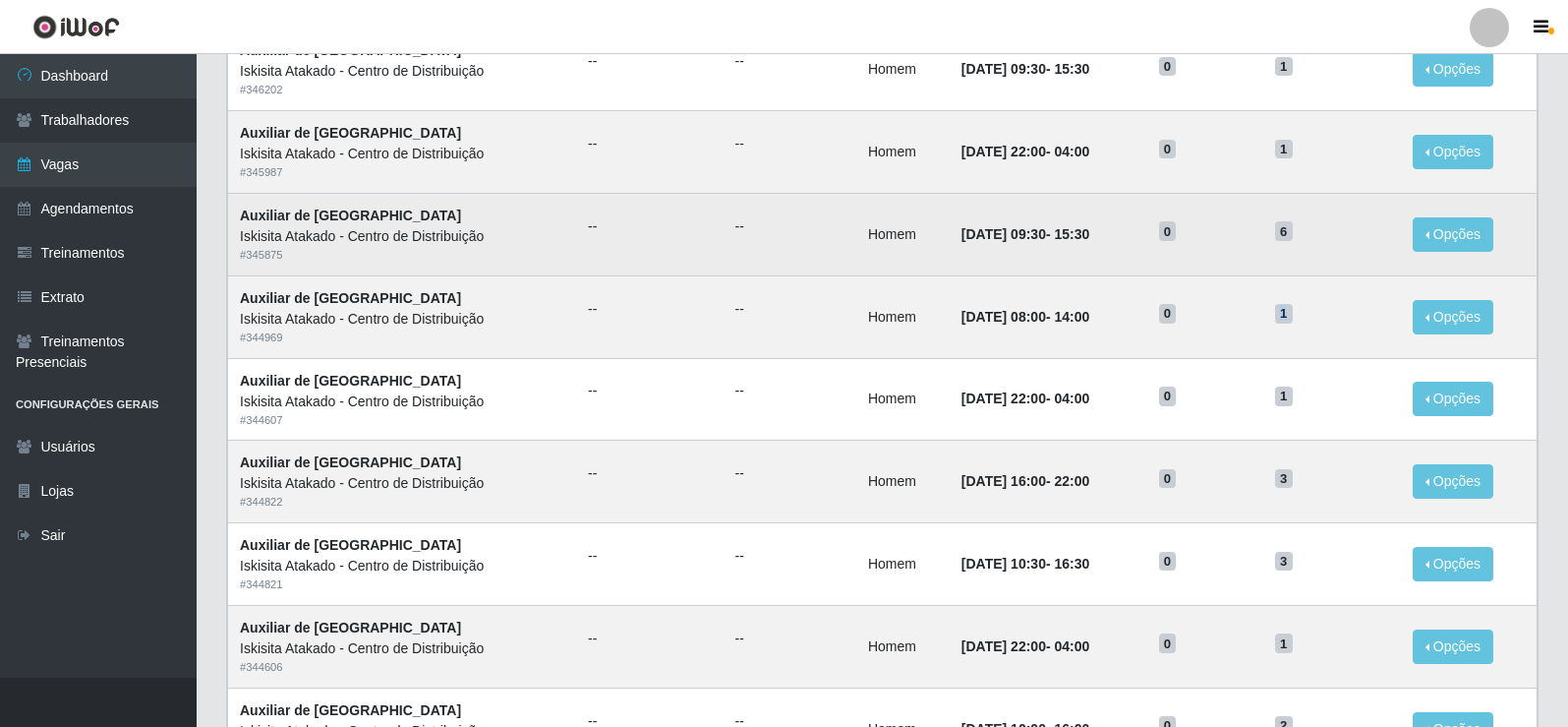
scroll to position [645, 0]
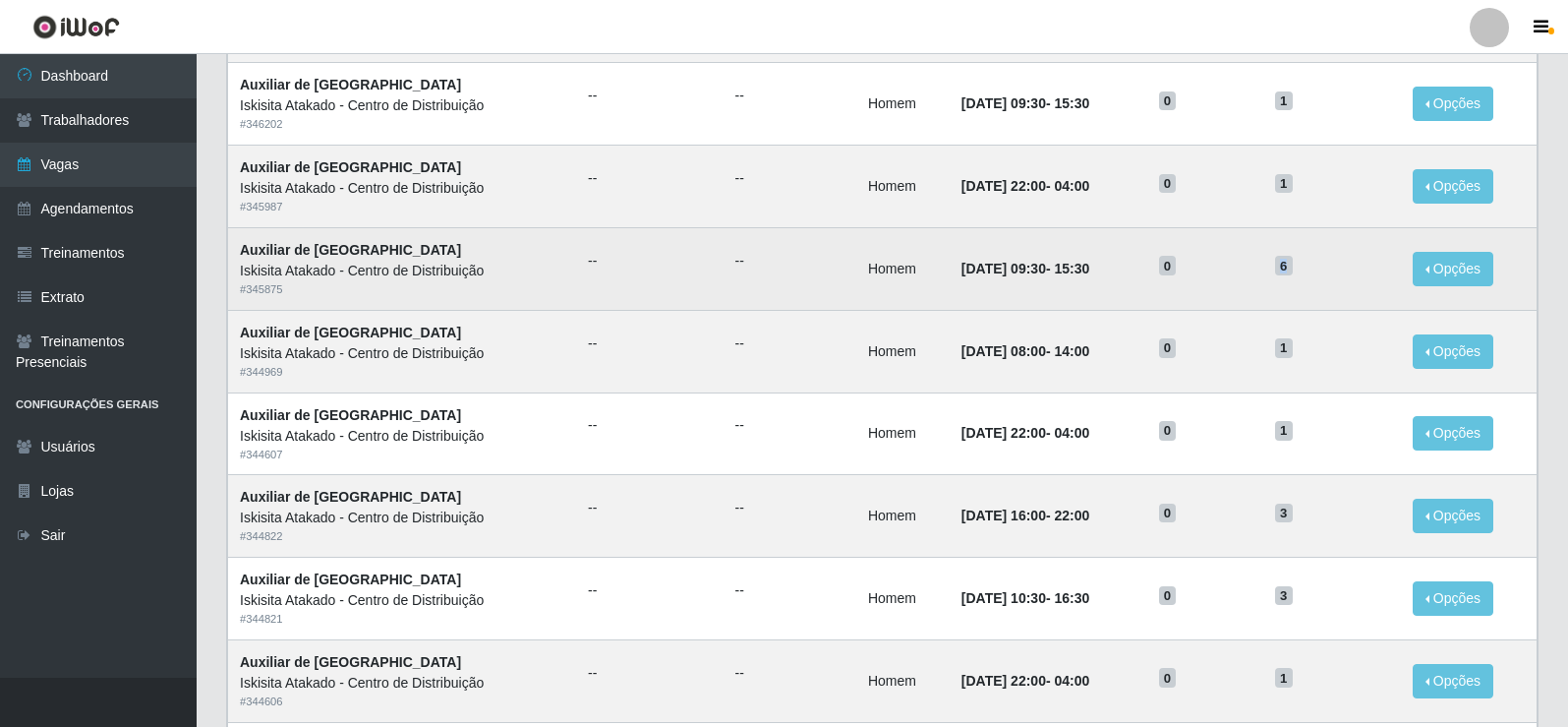
drag, startPoint x: 1292, startPoint y: 268, endPoint x: 1314, endPoint y: 268, distance: 22.0
click at [1314, 268] on h5 "6" at bounding box center [1332, 264] width 114 height 21
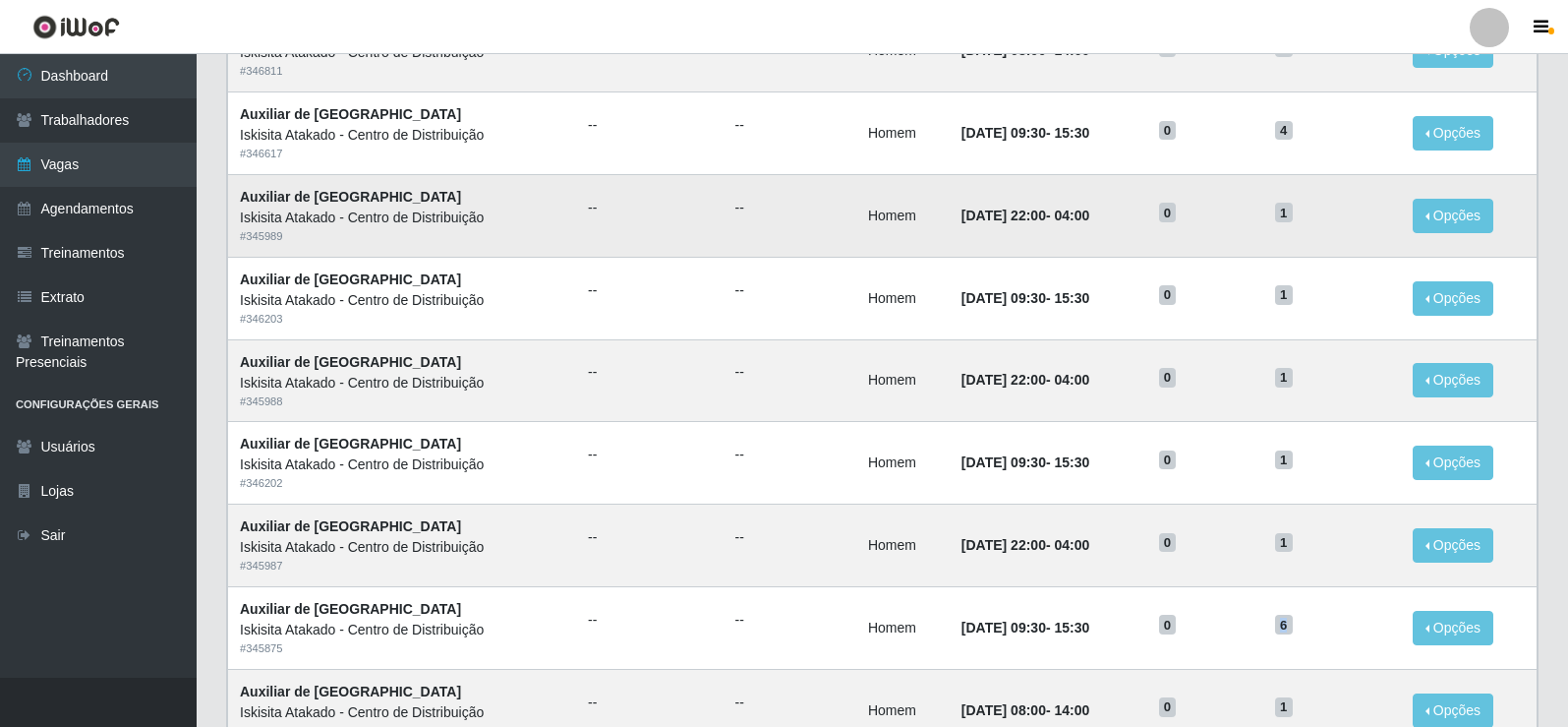
scroll to position [252, 0]
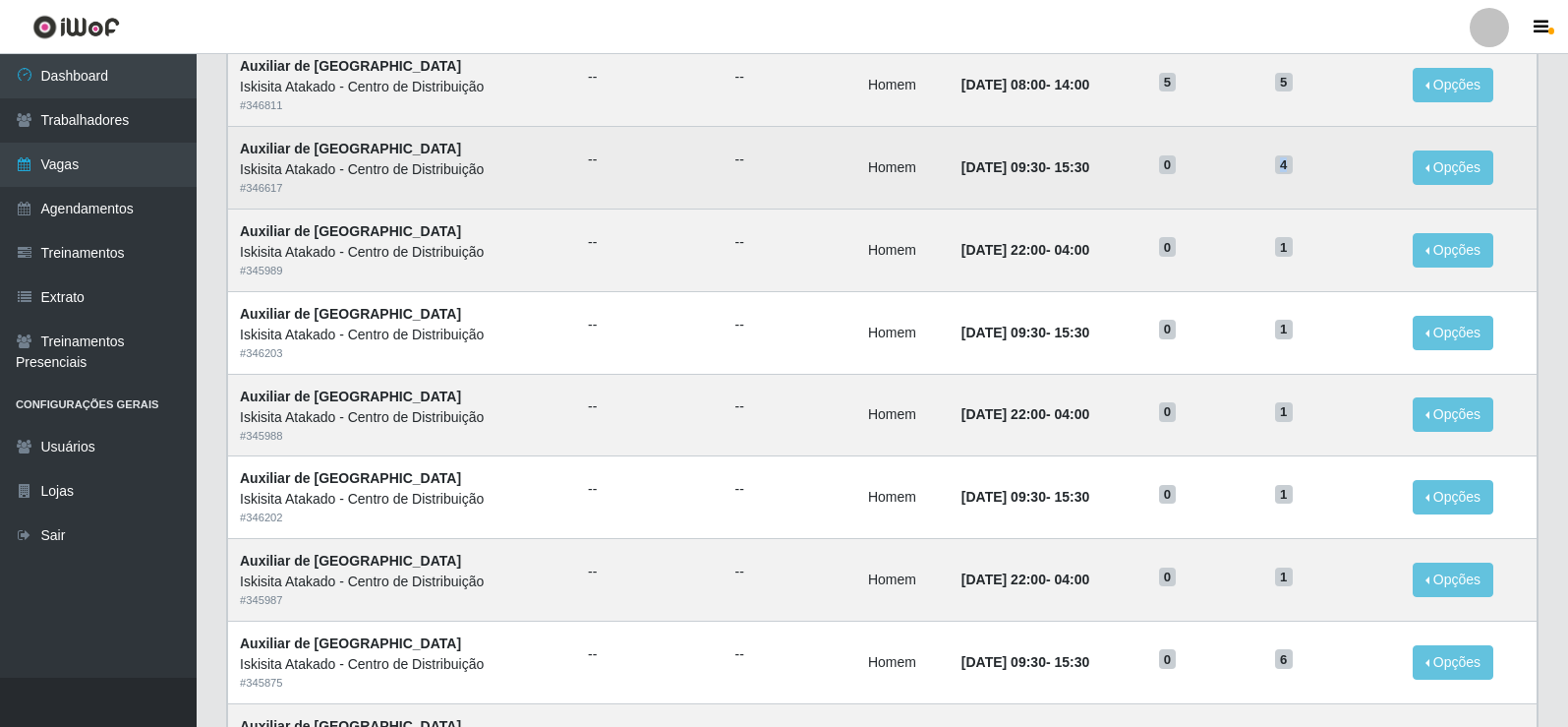
drag, startPoint x: 1295, startPoint y: 168, endPoint x: 1307, endPoint y: 172, distance: 12.6
click at [1293, 172] on span "4" at bounding box center [1284, 166] width 18 height 20
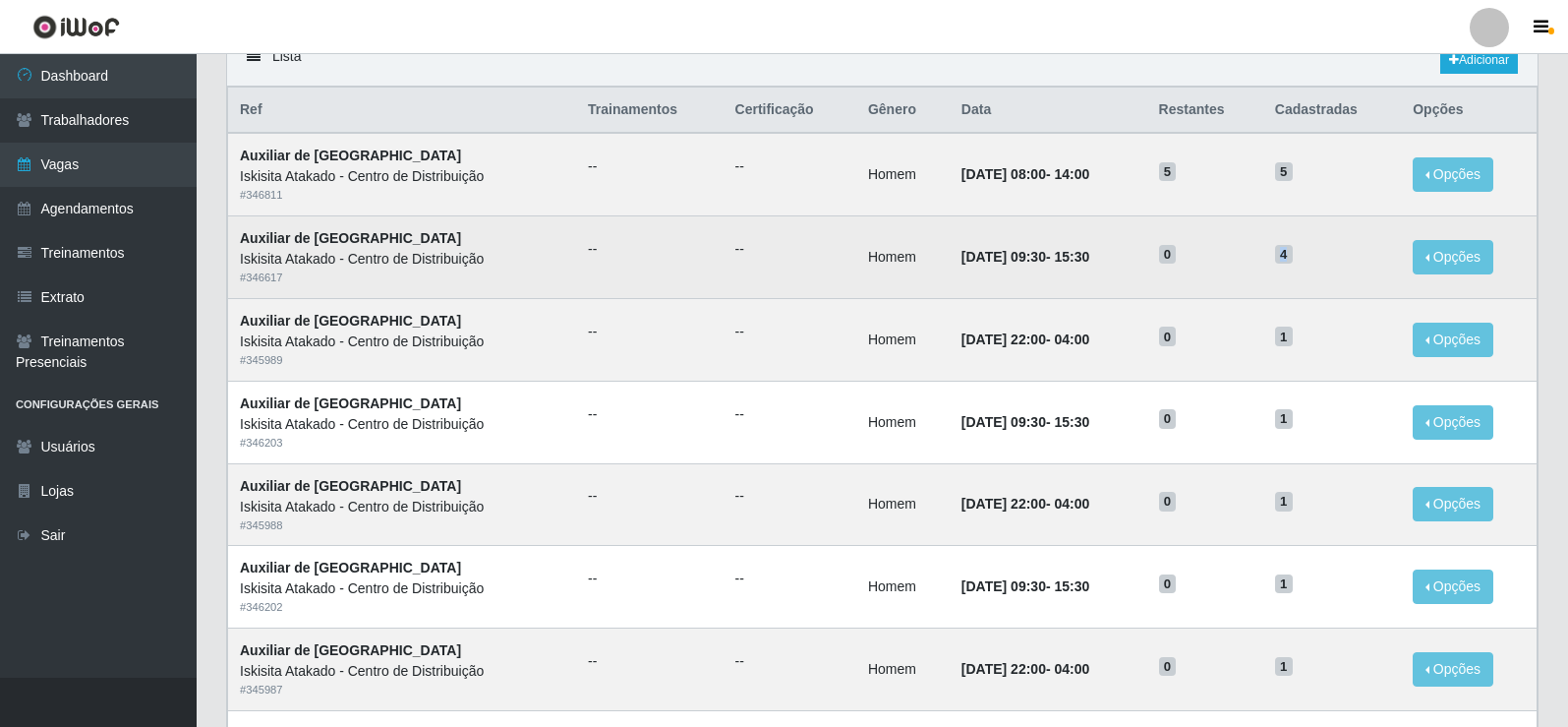
scroll to position [154, 0]
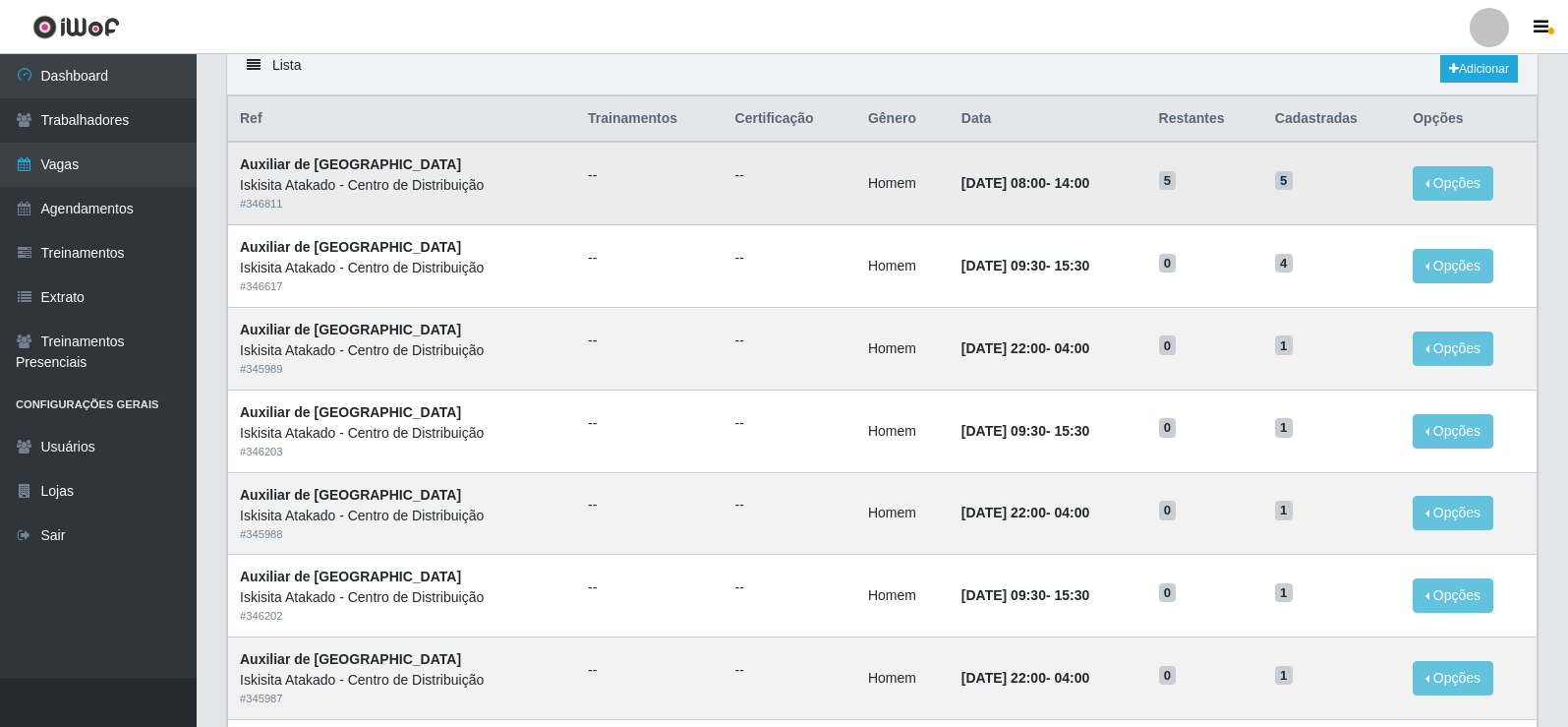
drag, startPoint x: 1295, startPoint y: 188, endPoint x: 1307, endPoint y: 185, distance: 12.4
click at [1293, 185] on span "5" at bounding box center [1284, 182] width 18 height 20
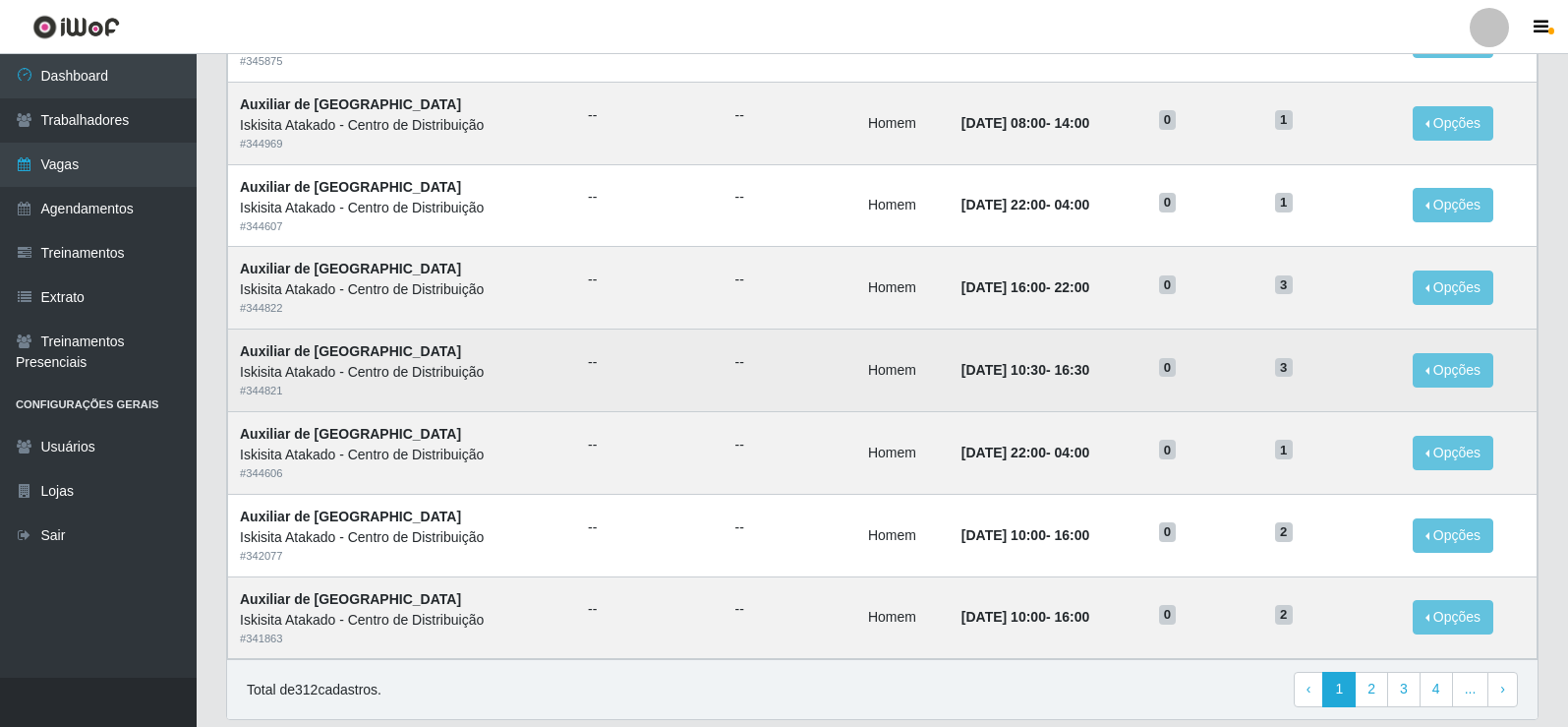
scroll to position [940, 0]
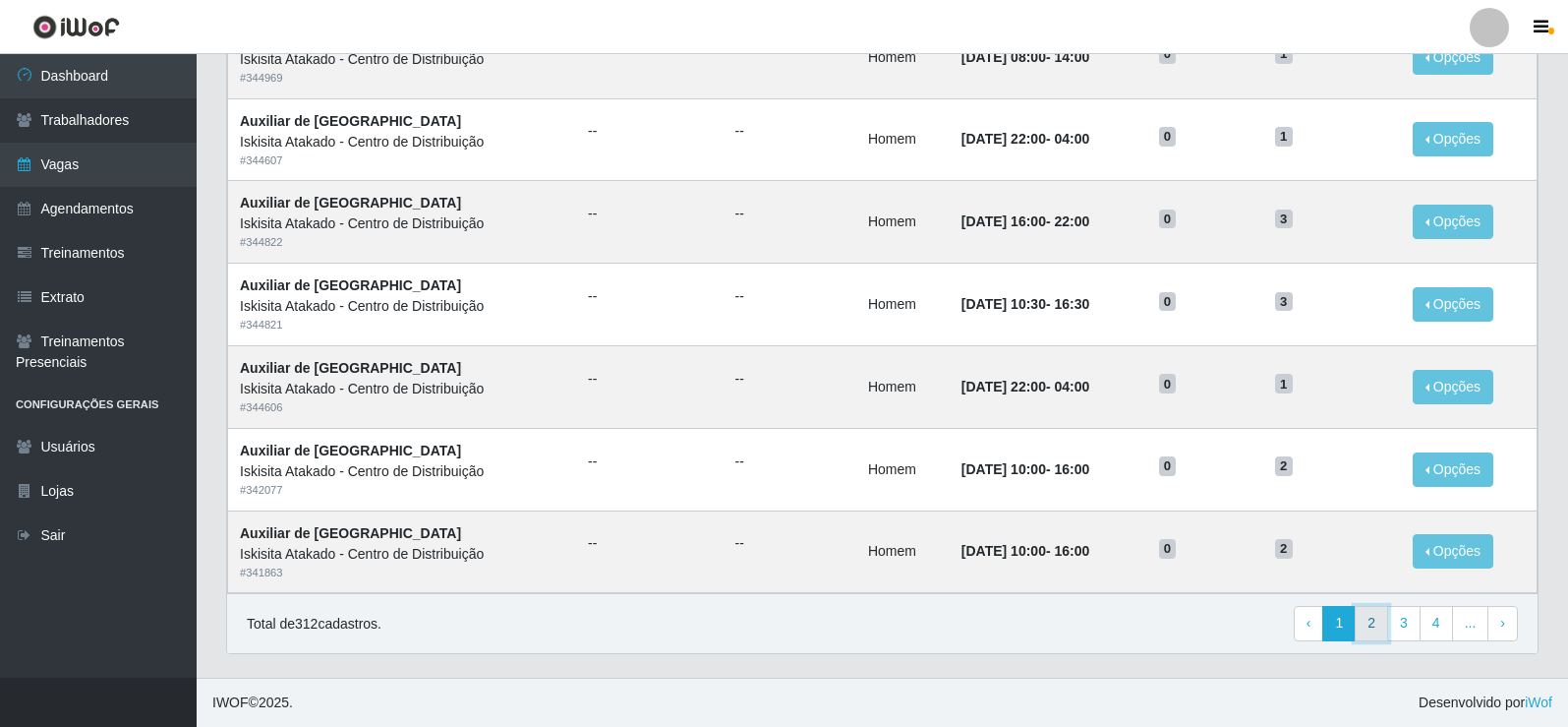
click at [1363, 626] on link "2" at bounding box center [1372, 624] width 34 height 36
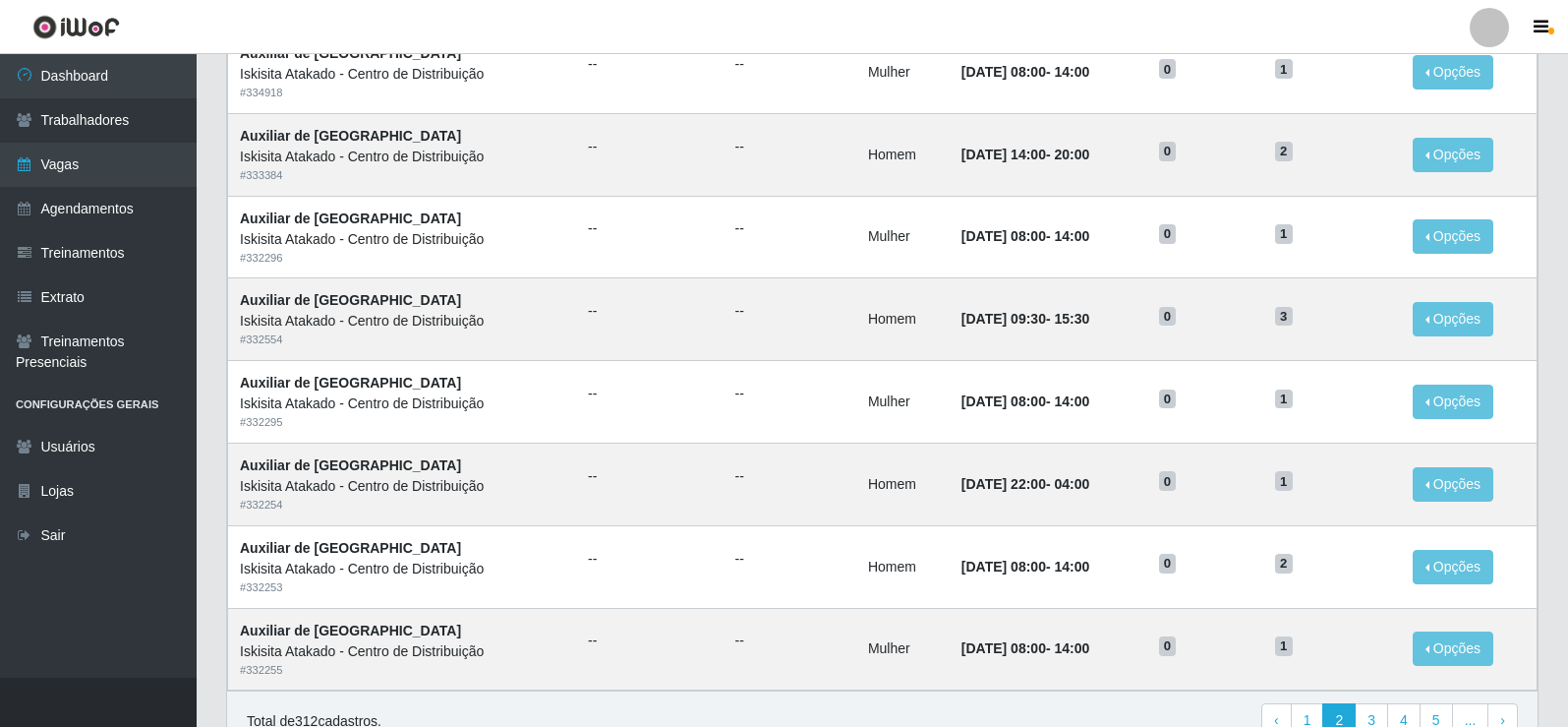
scroll to position [940, 0]
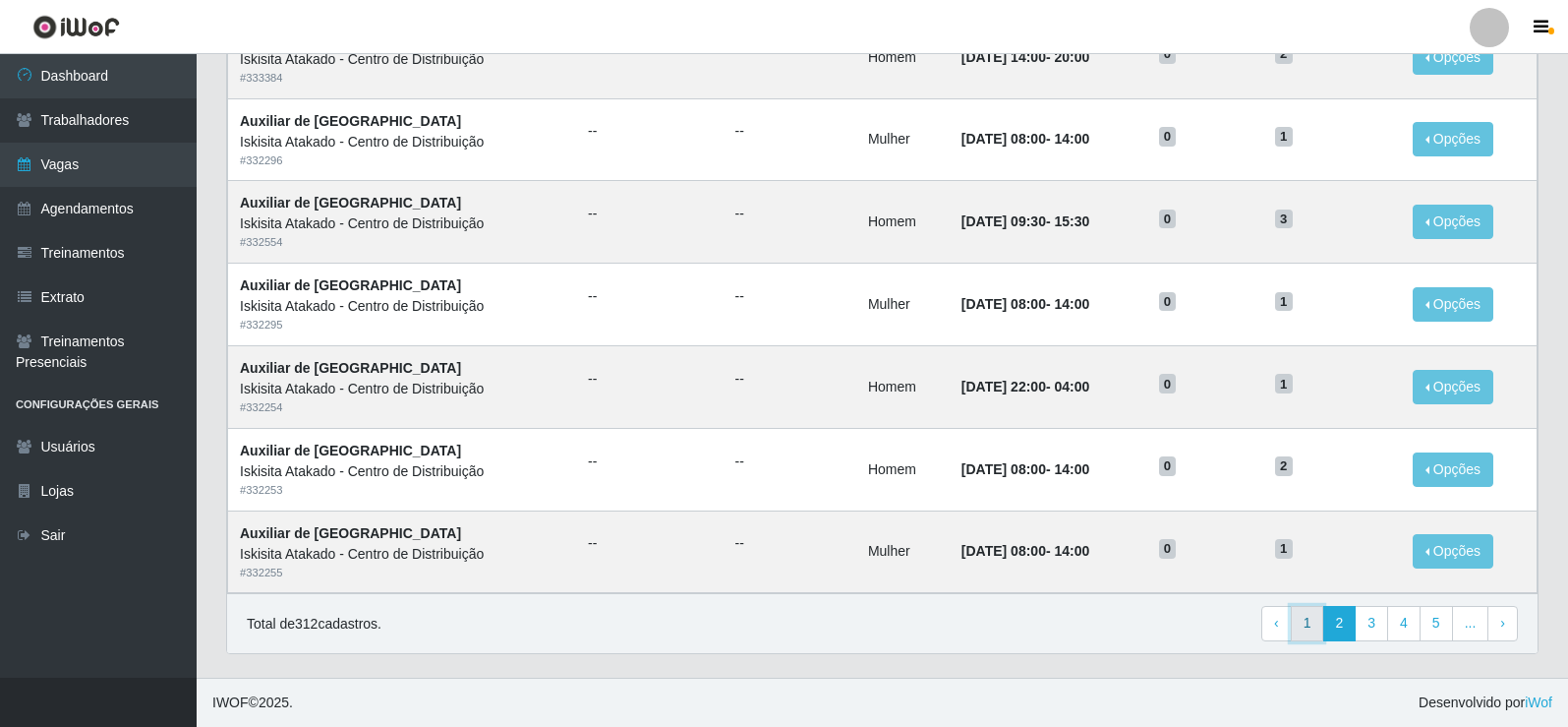
click at [1306, 623] on link "1" at bounding box center [1308, 624] width 34 height 36
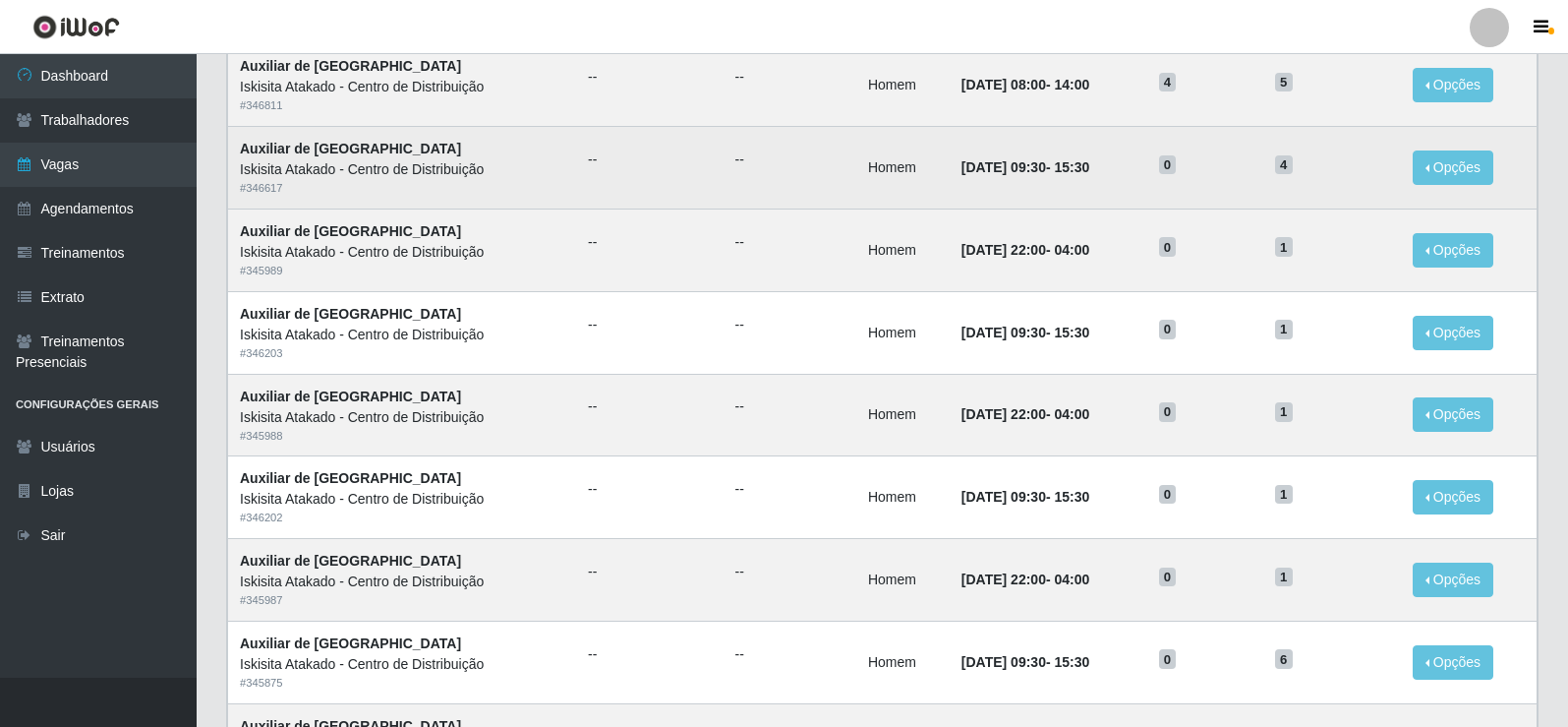
scroll to position [154, 0]
